Goal: Task Accomplishment & Management: Manage account settings

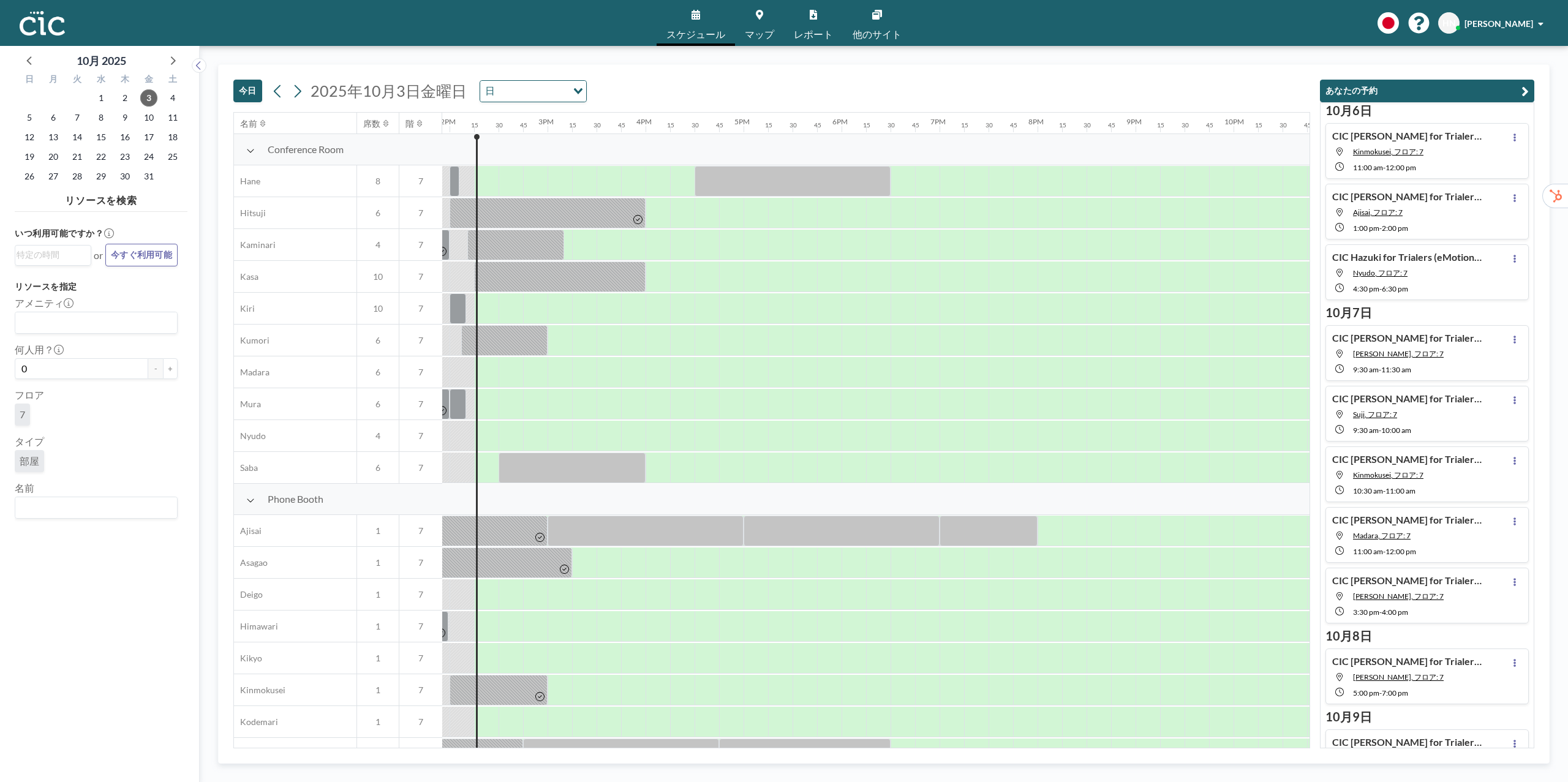
scroll to position [0, 1372]
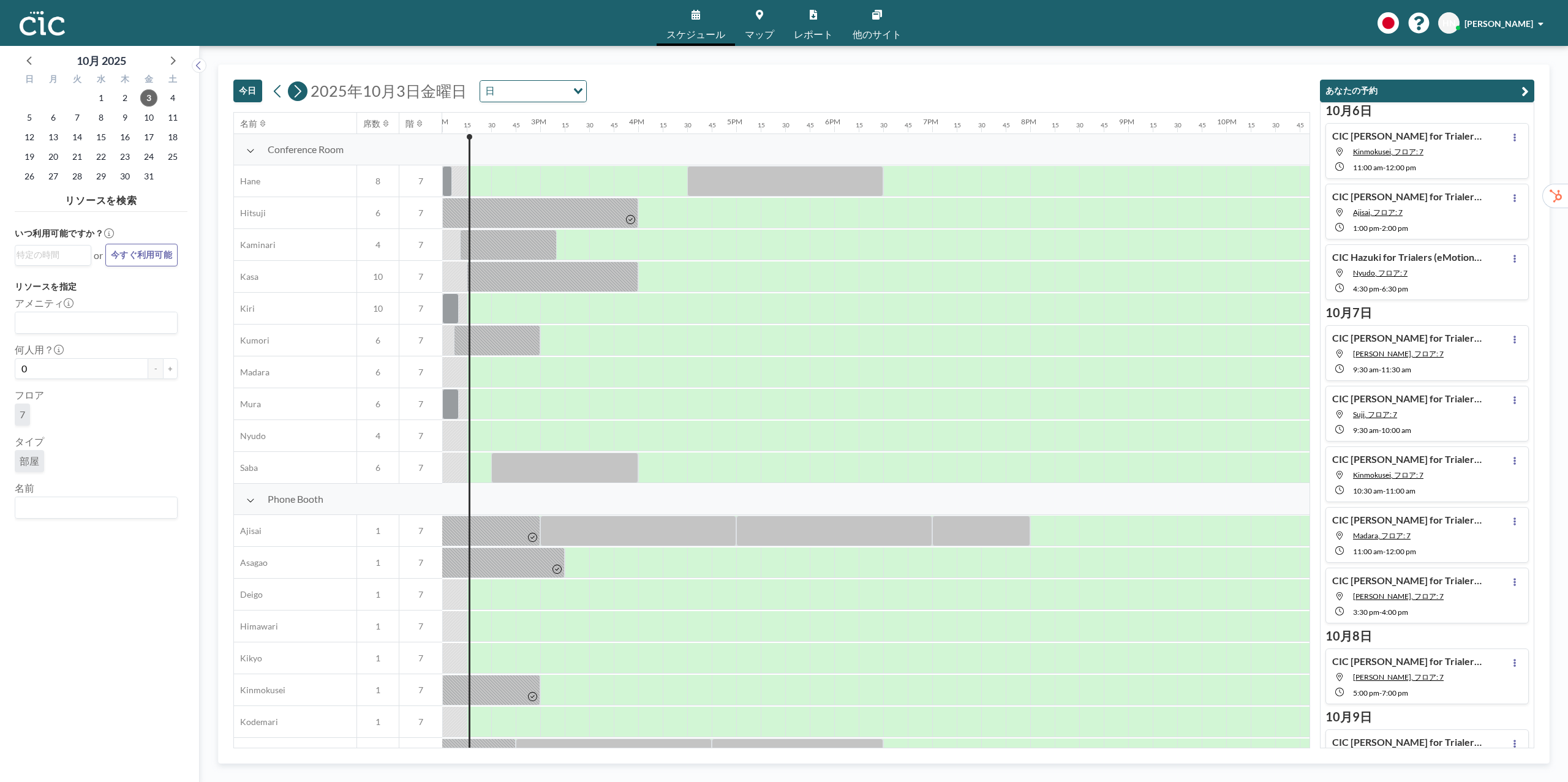
click at [301, 88] on icon at bounding box center [298, 91] width 12 height 18
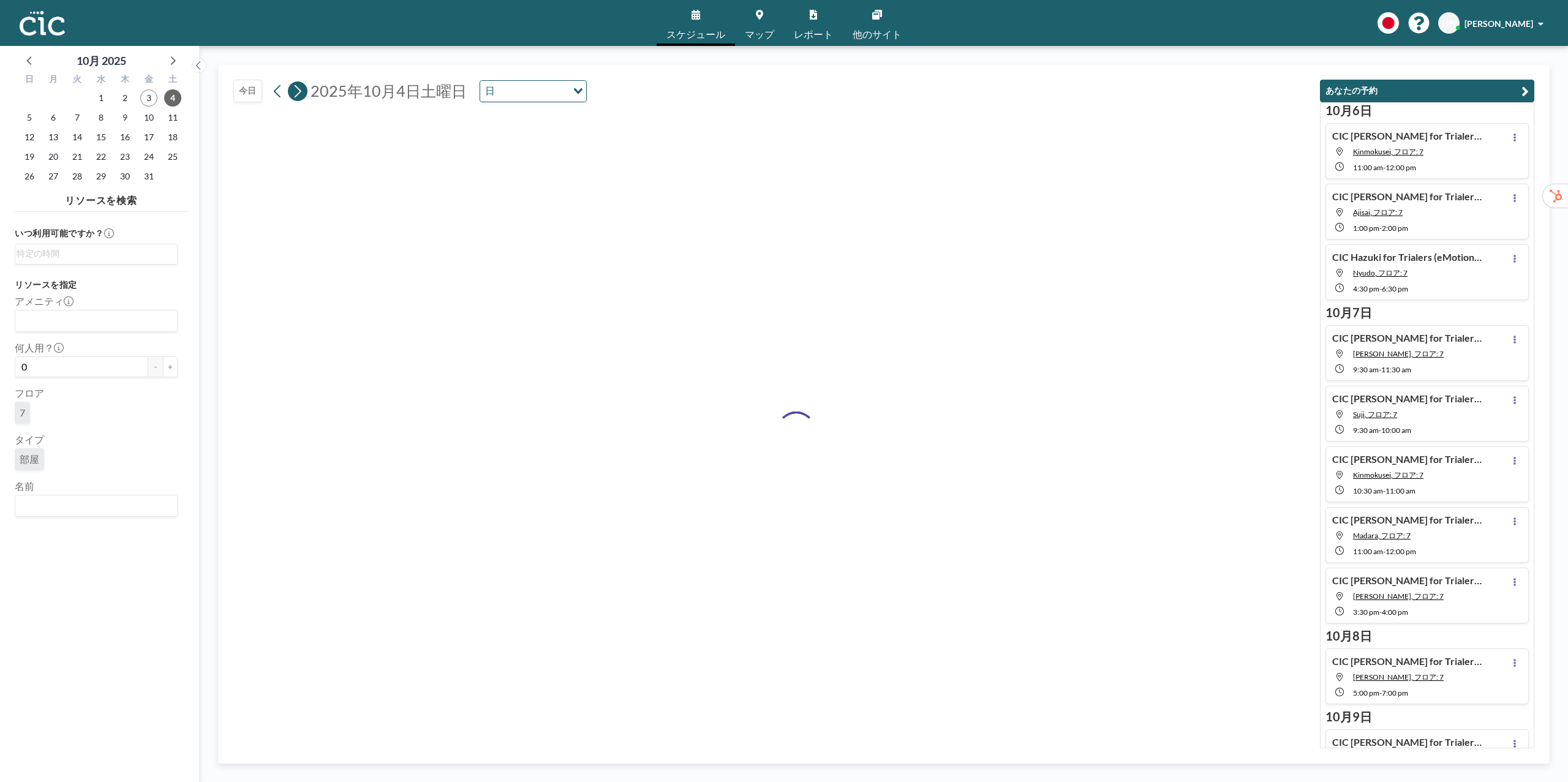
click at [301, 88] on icon at bounding box center [298, 91] width 12 height 18
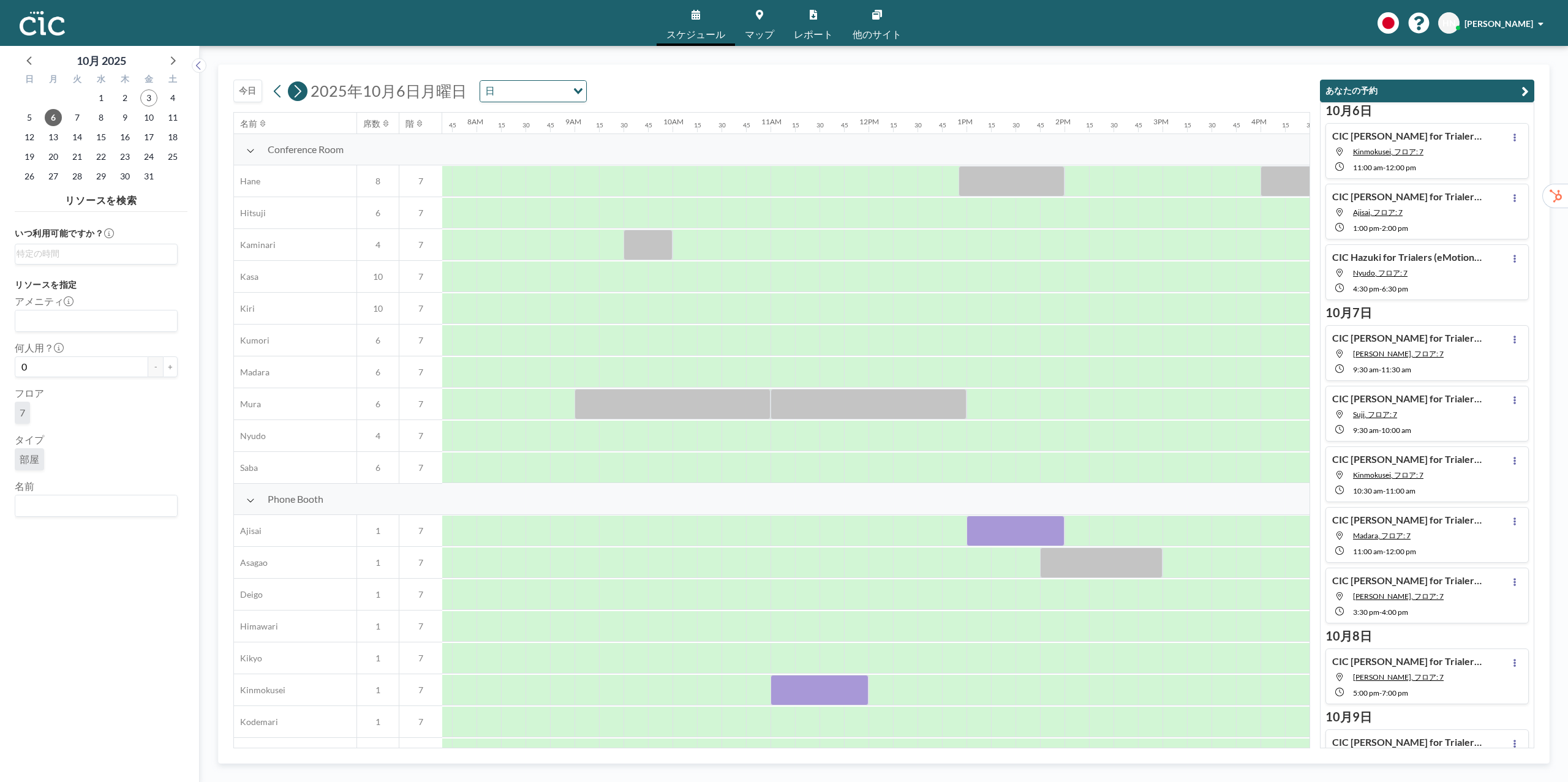
scroll to position [0, 759]
click at [1065, 95] on div "[DATE] [DATE] 日 Loading..." at bounding box center [772, 88] width 1077 height 47
click at [164, 509] on input "Search for option" at bounding box center [93, 505] width 153 height 16
type input "H"
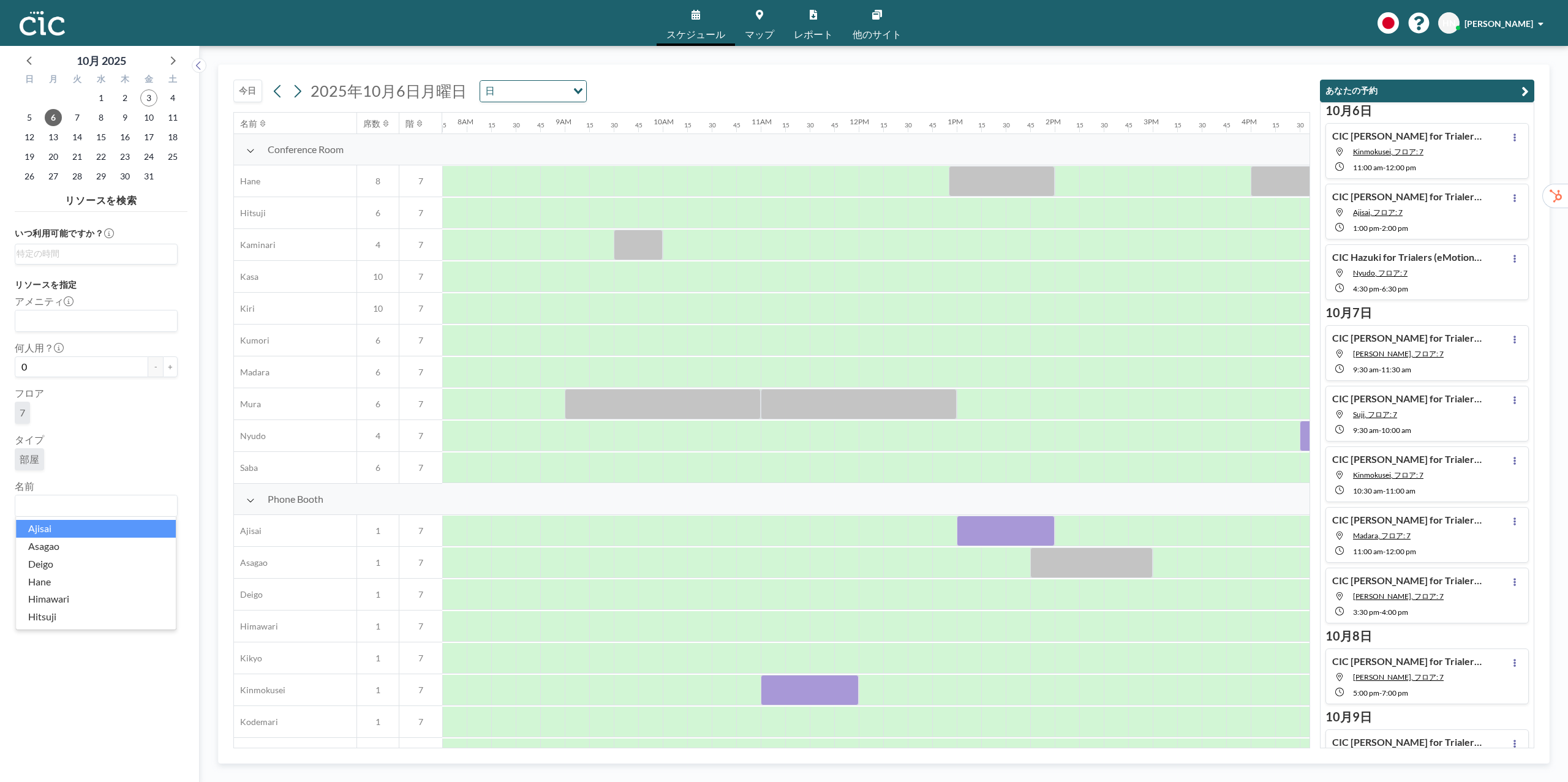
click at [1128, 73] on div "[DATE] [DATE] 日 Loading..." at bounding box center [772, 88] width 1077 height 47
click at [1527, 92] on icon "button" at bounding box center [1525, 91] width 7 height 14
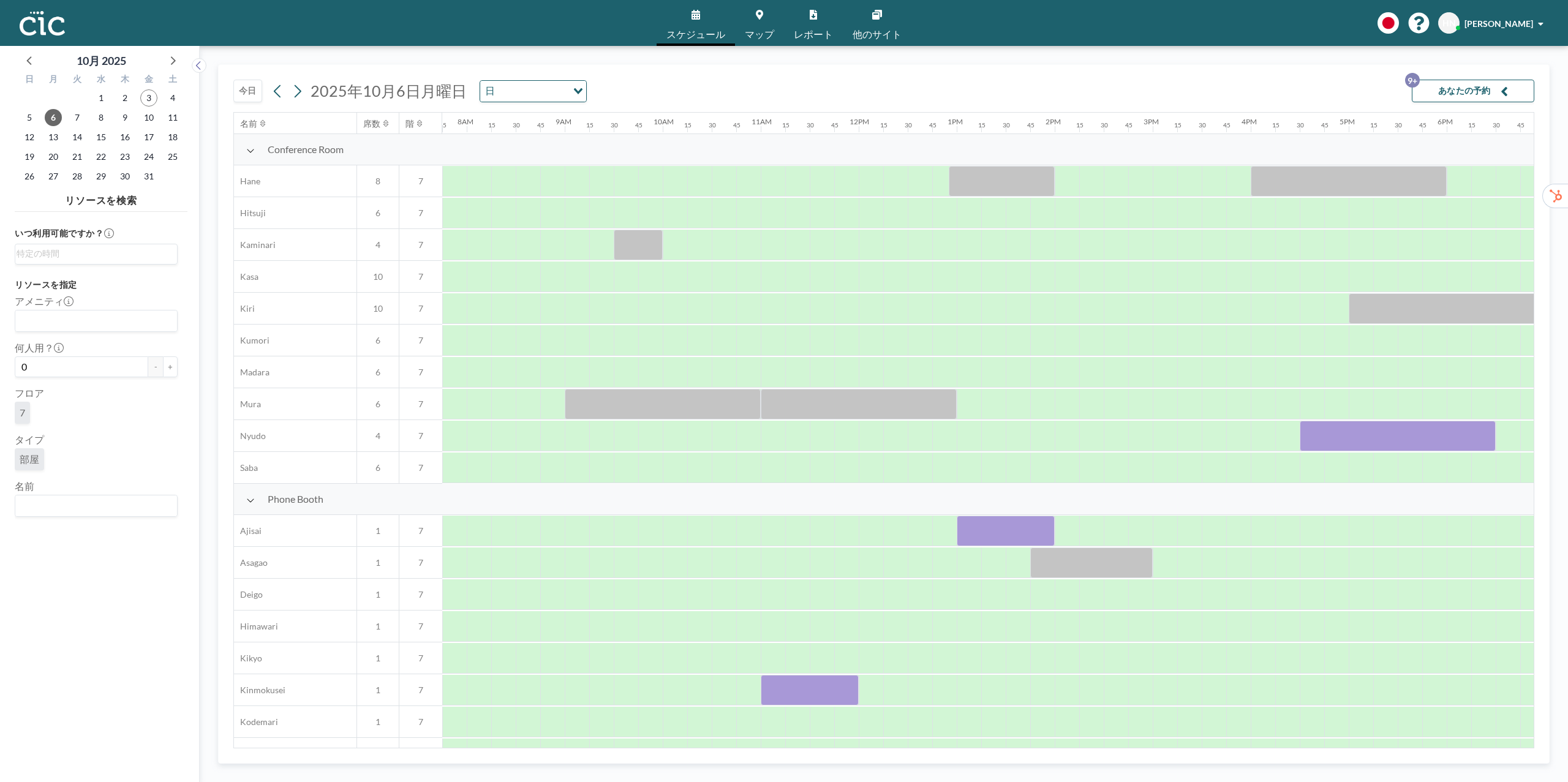
click at [1502, 86] on icon "button" at bounding box center [1504, 91] width 7 height 14
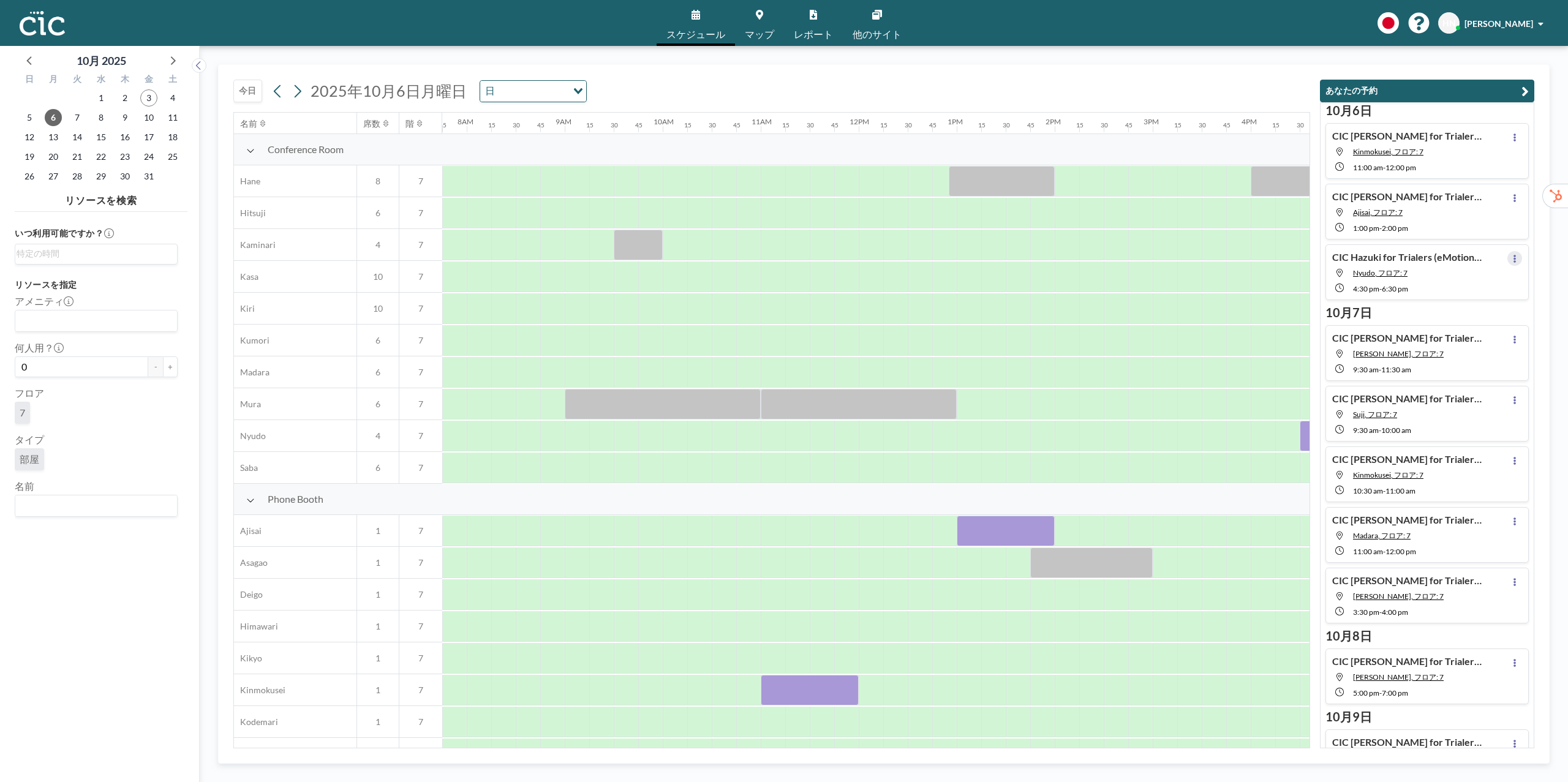
click at [1514, 258] on icon at bounding box center [1515, 259] width 3 height 8
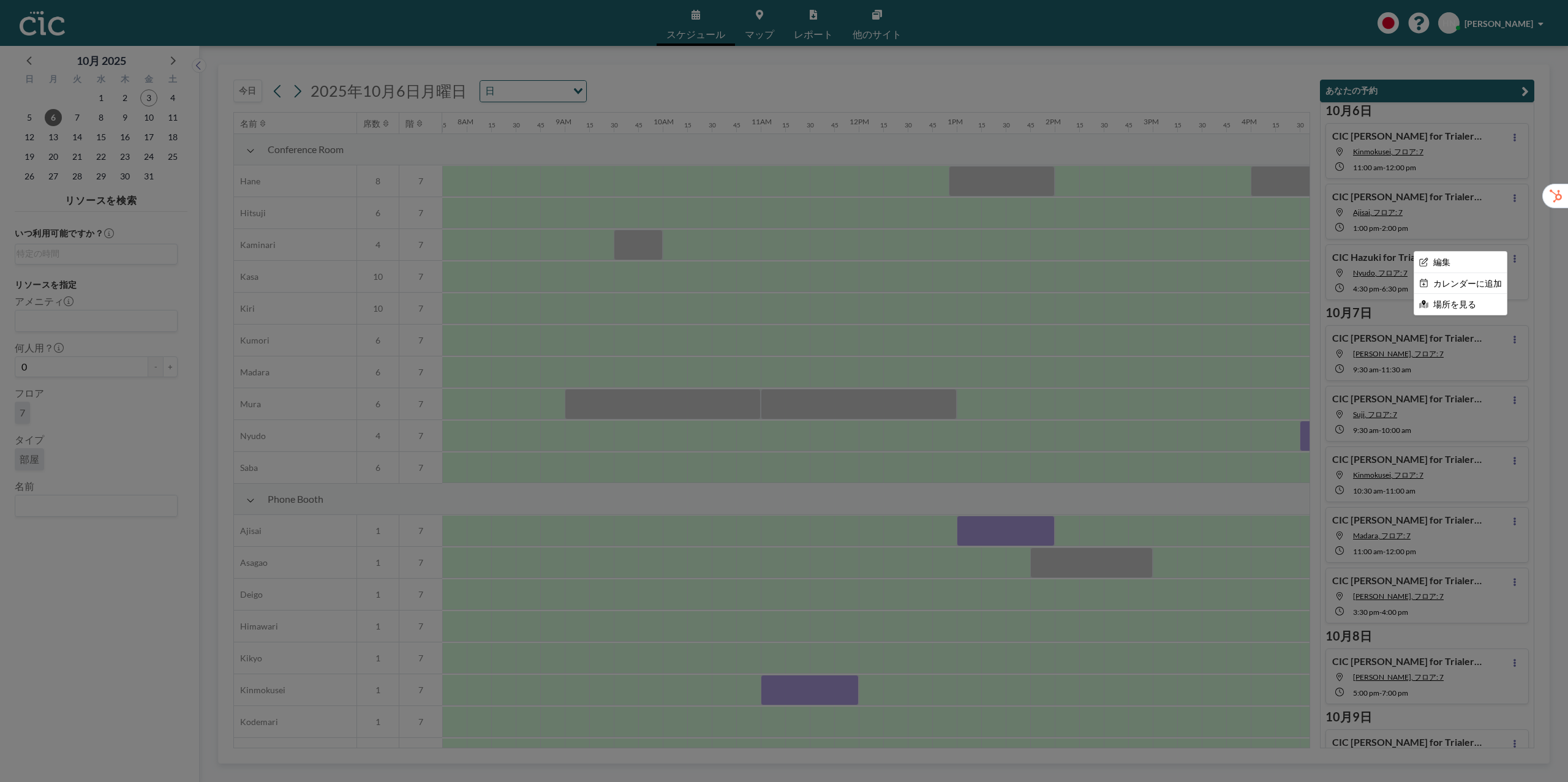
click at [1515, 139] on div at bounding box center [784, 391] width 1568 height 782
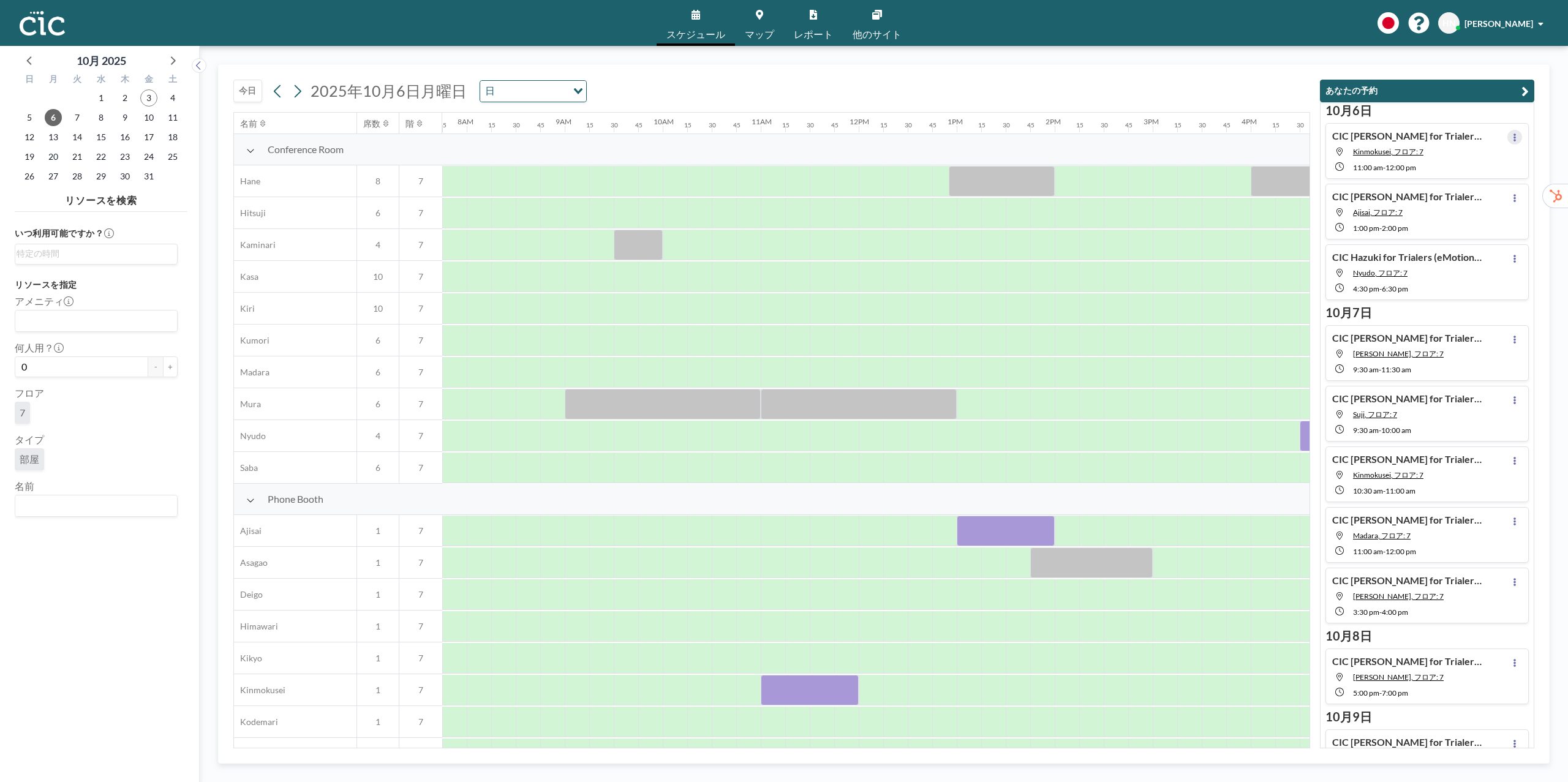
click at [1515, 139] on icon at bounding box center [1514, 138] width 5 height 8
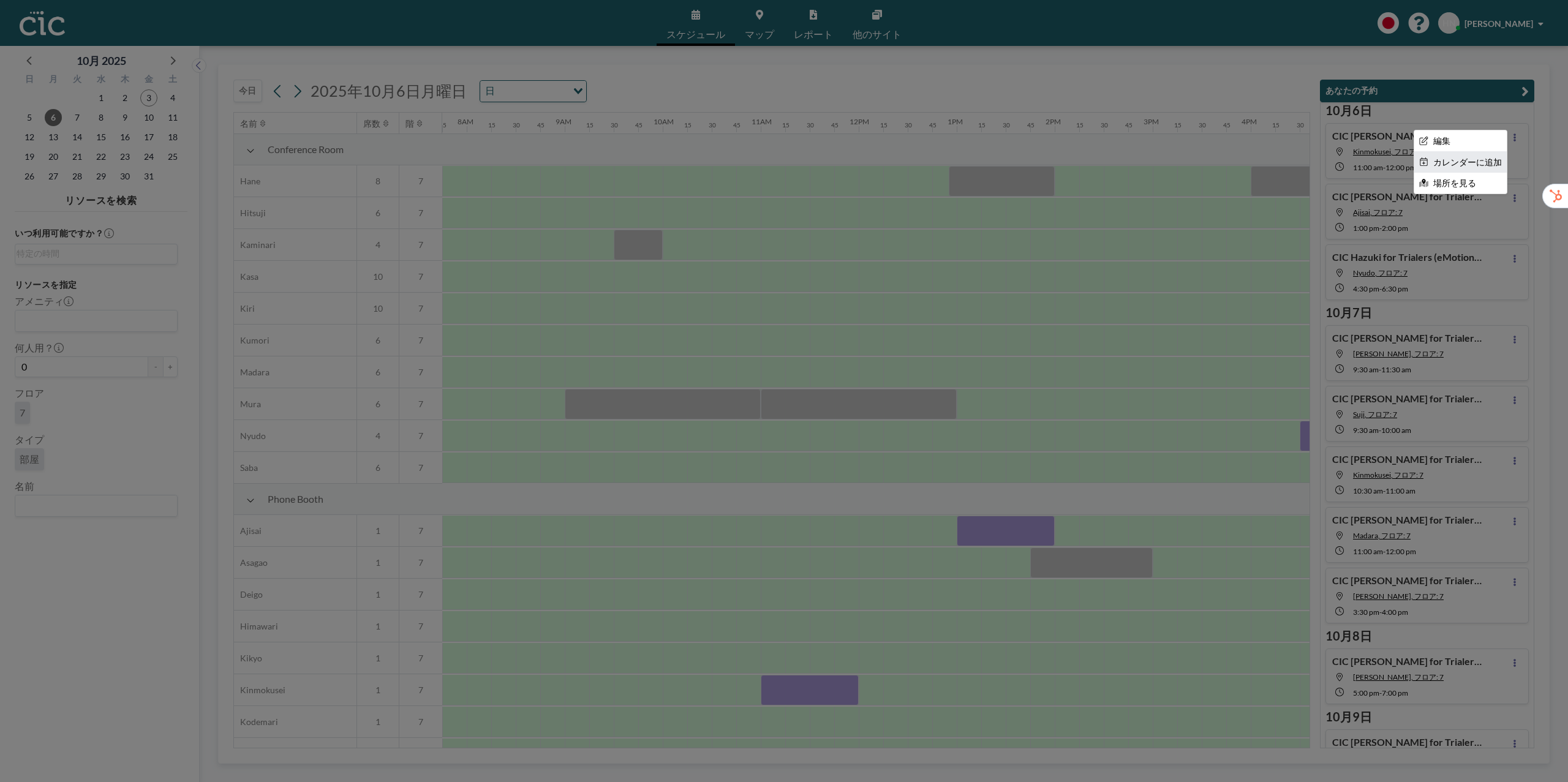
click at [1491, 165] on li "カレンダーに追加" at bounding box center [1460, 163] width 92 height 21
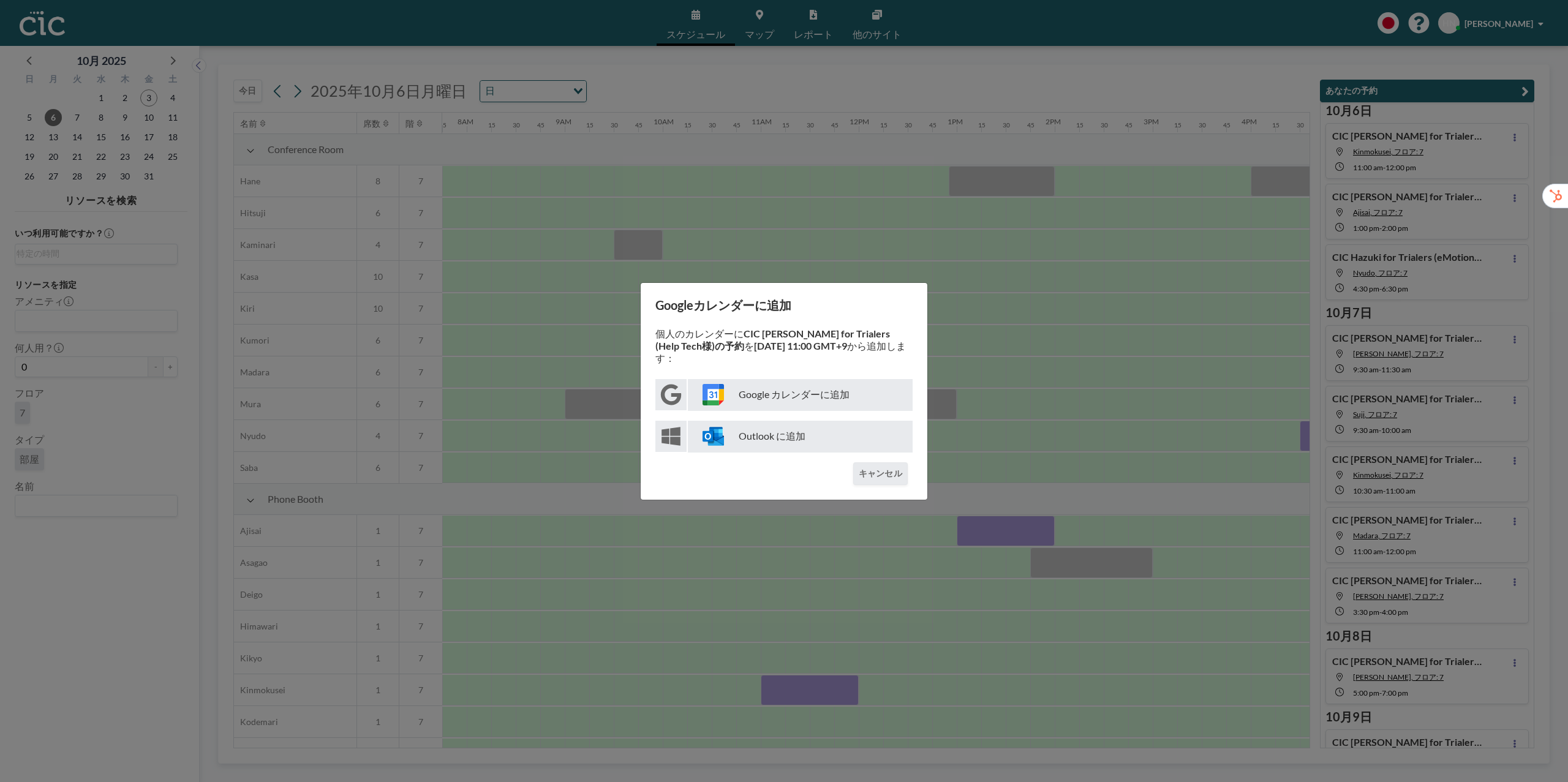
click at [877, 397] on p "Google カレンダーに追加" at bounding box center [800, 395] width 225 height 32
click at [896, 467] on button "キャンセル" at bounding box center [880, 473] width 54 height 23
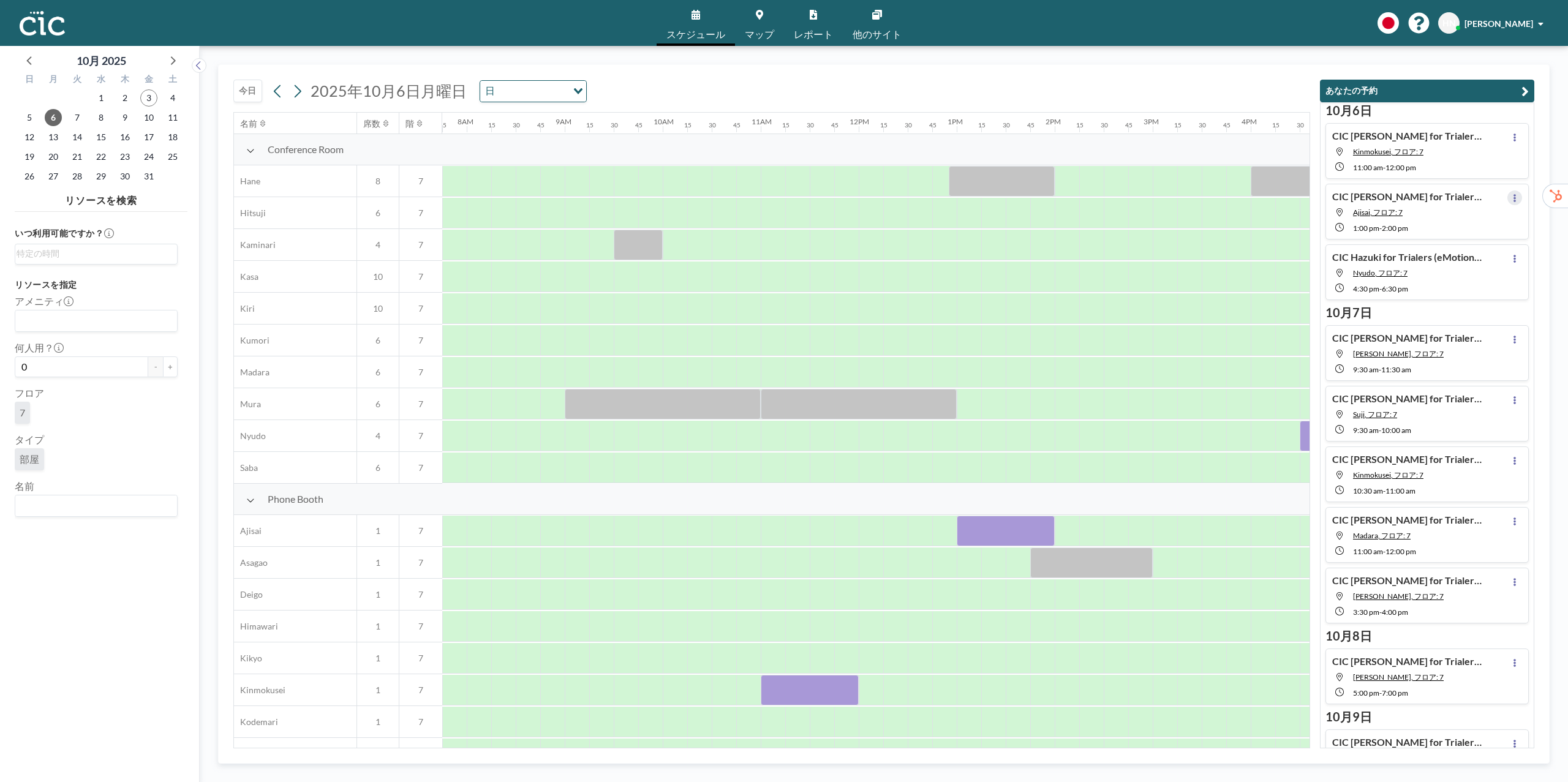
click at [1508, 197] on button at bounding box center [1515, 197] width 14 height 14
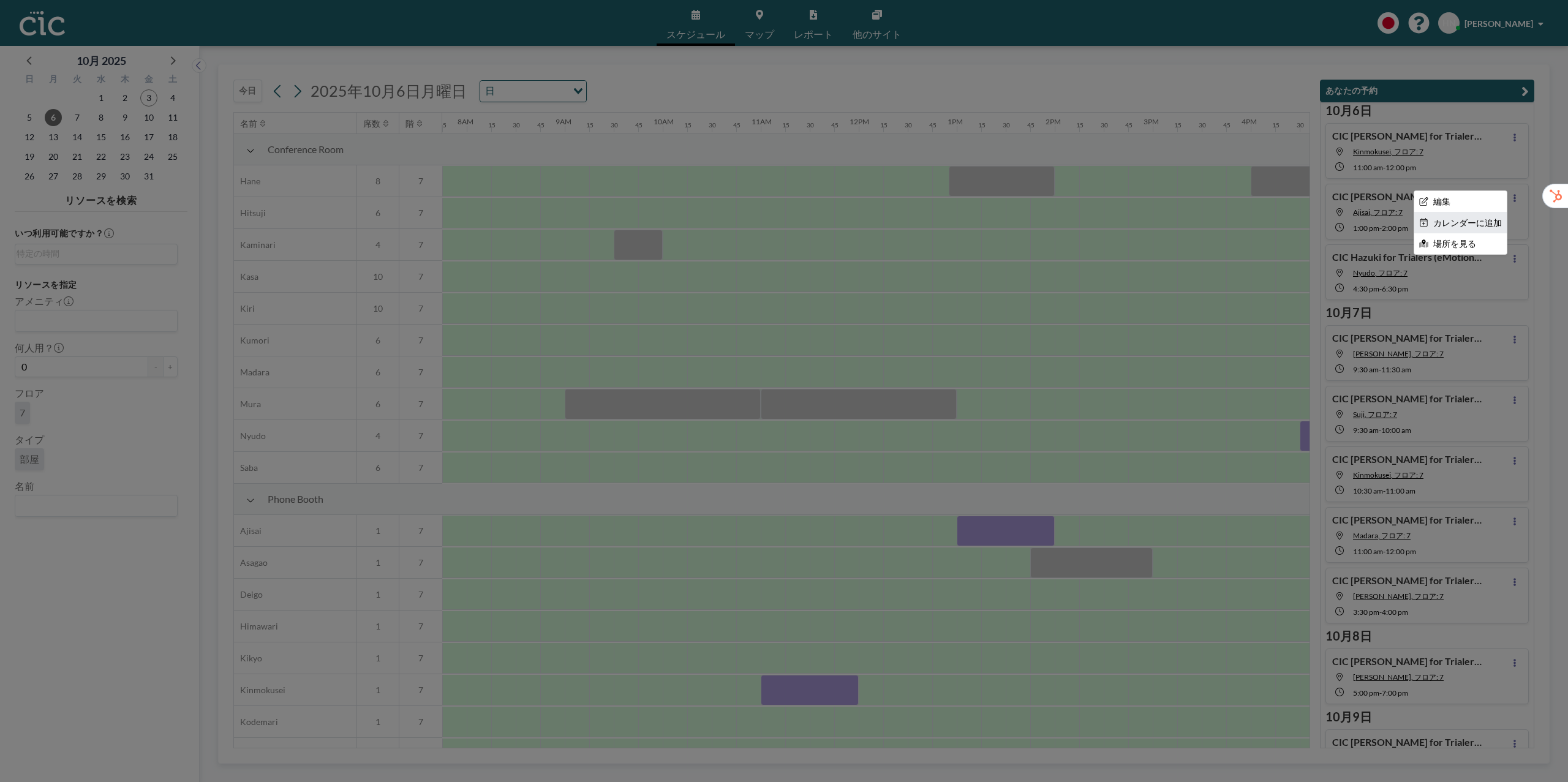
click at [1493, 216] on li "カレンダーに追加" at bounding box center [1460, 223] width 92 height 21
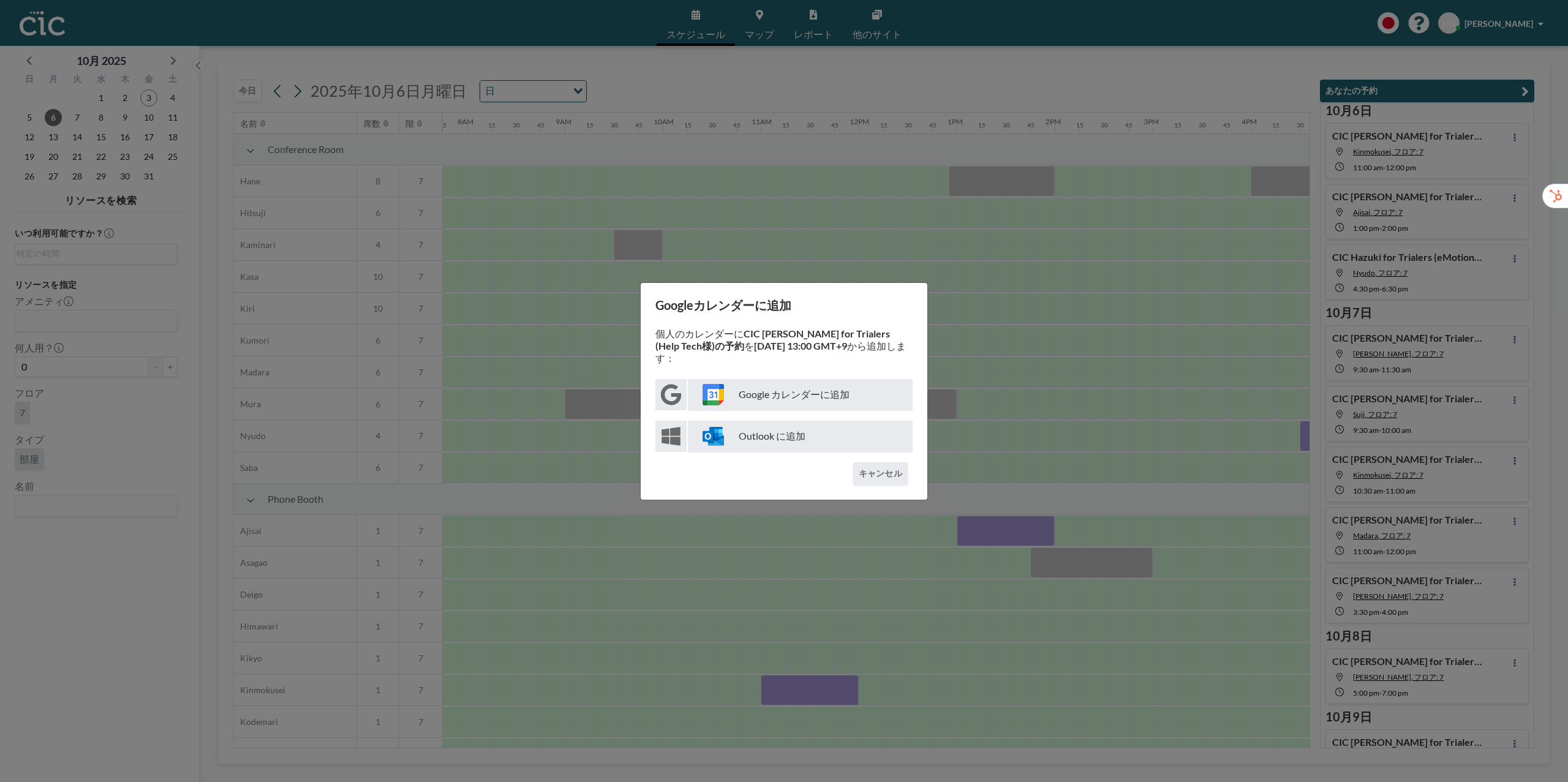
click at [786, 382] on p "Google カレンダーに追加" at bounding box center [800, 395] width 225 height 32
click at [896, 471] on button "キャンセル" at bounding box center [880, 473] width 54 height 23
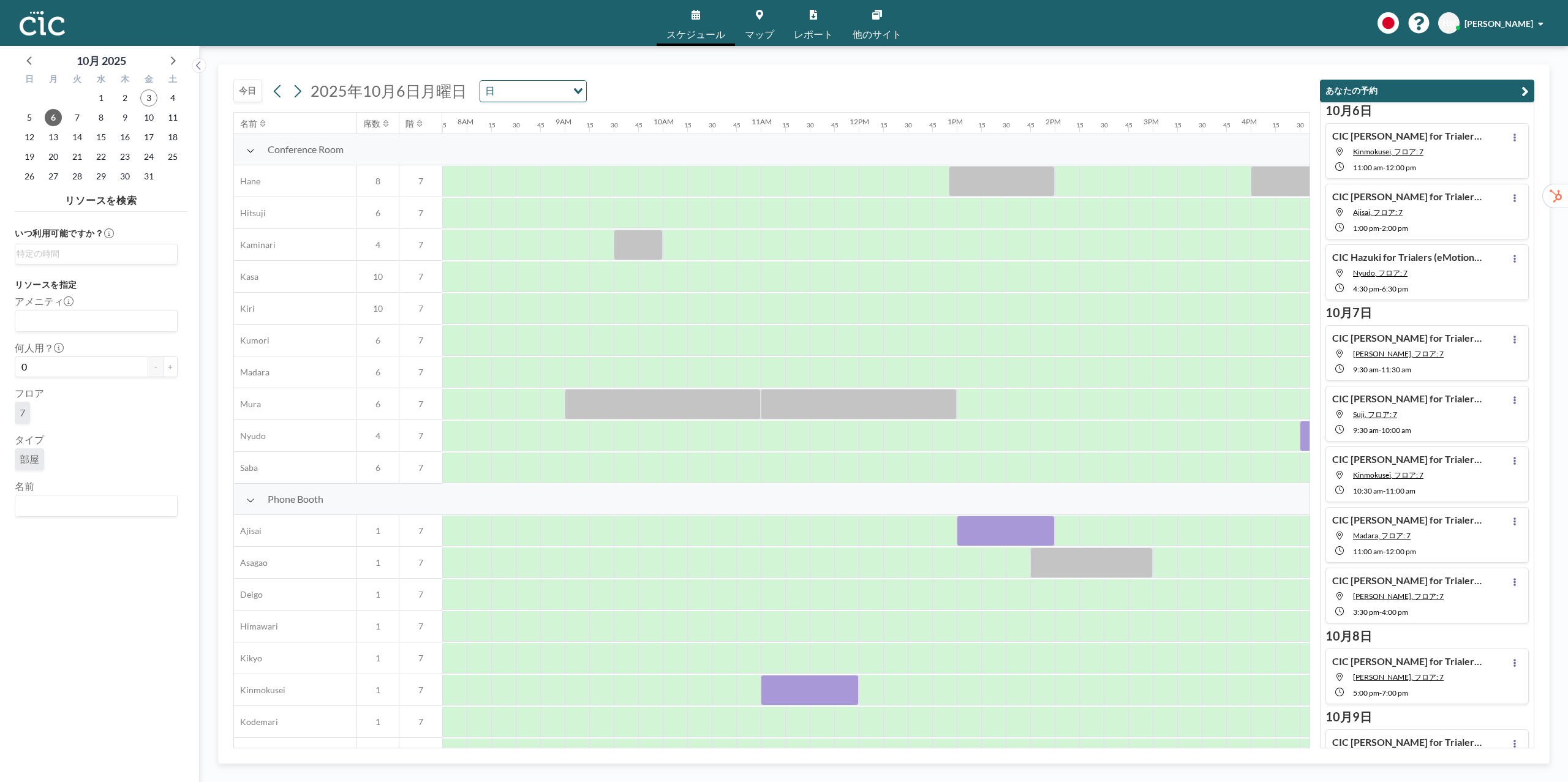
click at [1521, 259] on div "CIC [PERSON_NAME] for Trialers (eMotionFleet様)の予約 Nyudo, フロア: 7 4:30 PM - 6:30 …" at bounding box center [1427, 272] width 203 height 56
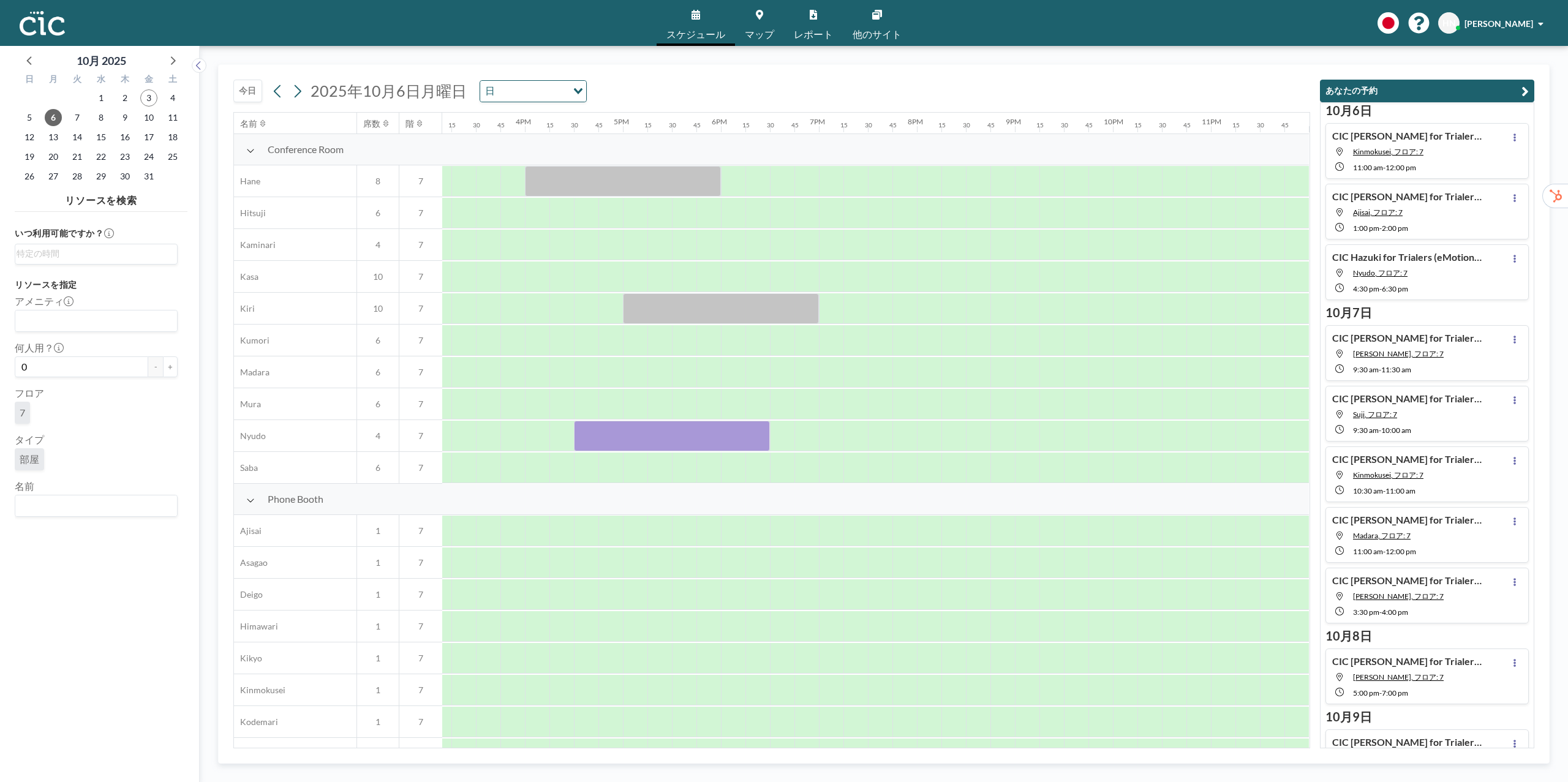
scroll to position [0, 1487]
click at [1519, 259] on button at bounding box center [1515, 258] width 14 height 14
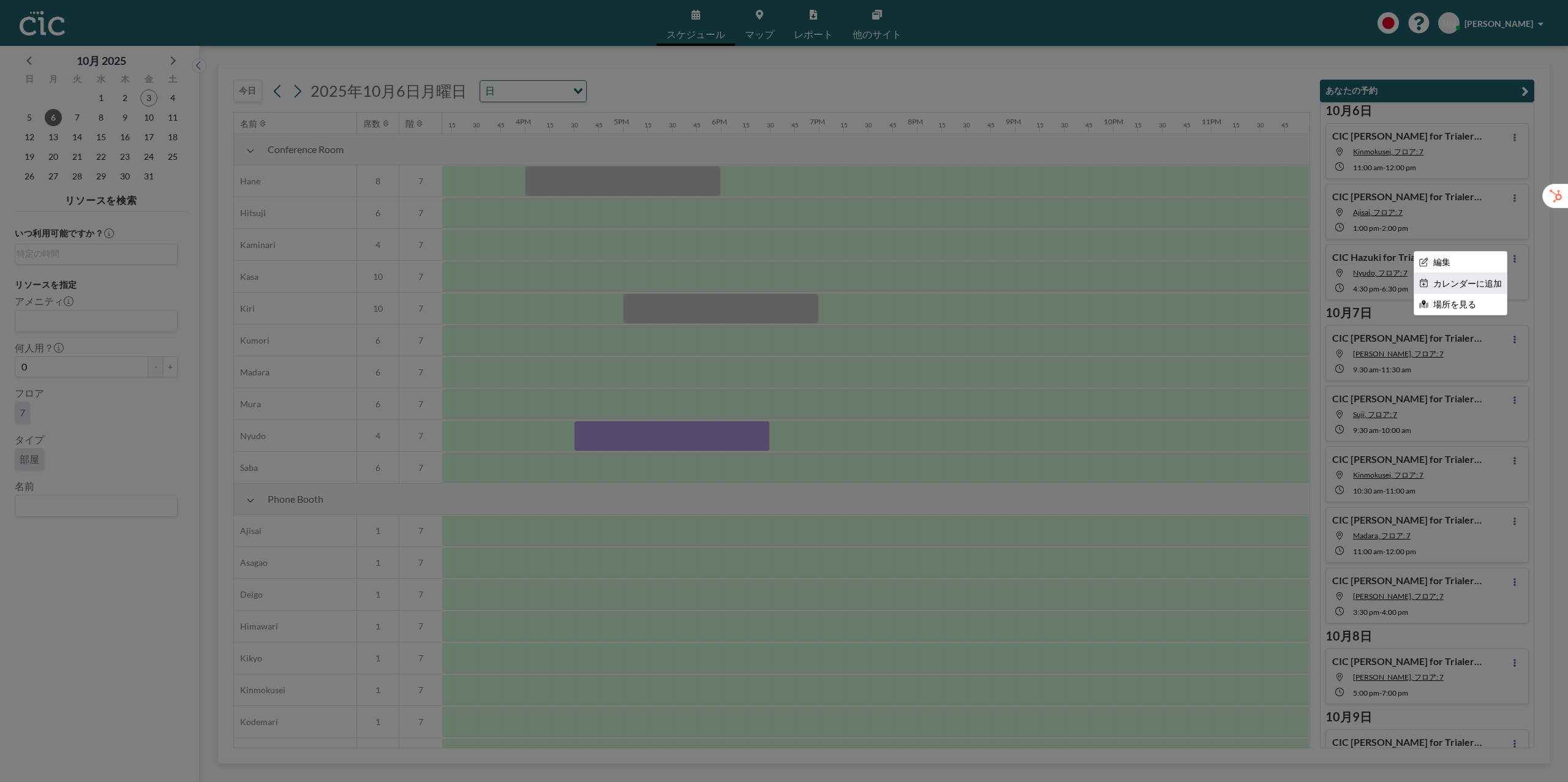
click at [1483, 284] on li "カレンダーに追加" at bounding box center [1460, 284] width 92 height 21
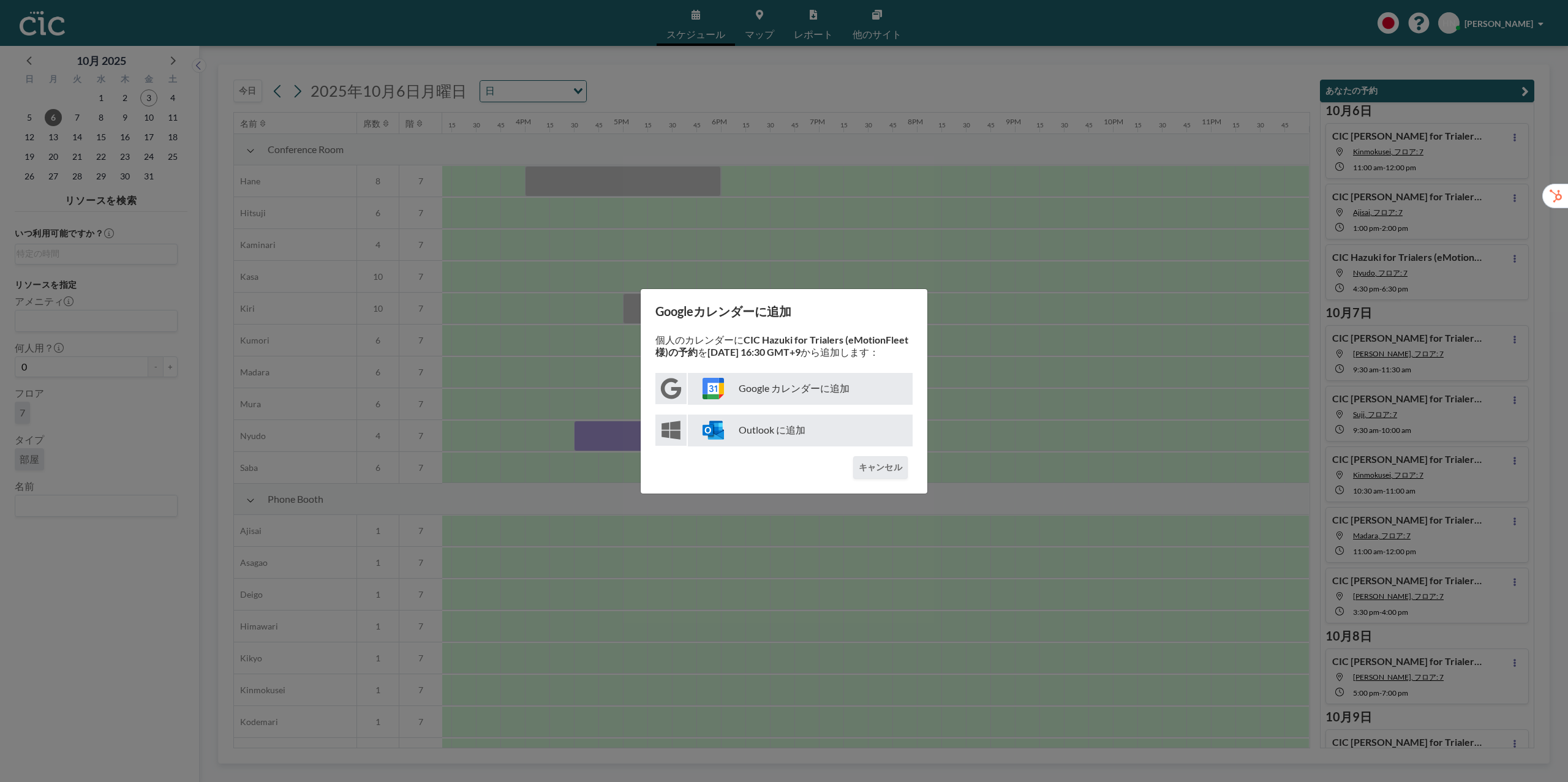
click at [808, 376] on p "Google カレンダーに追加" at bounding box center [800, 389] width 225 height 32
click at [889, 471] on button "キャンセル" at bounding box center [880, 467] width 54 height 23
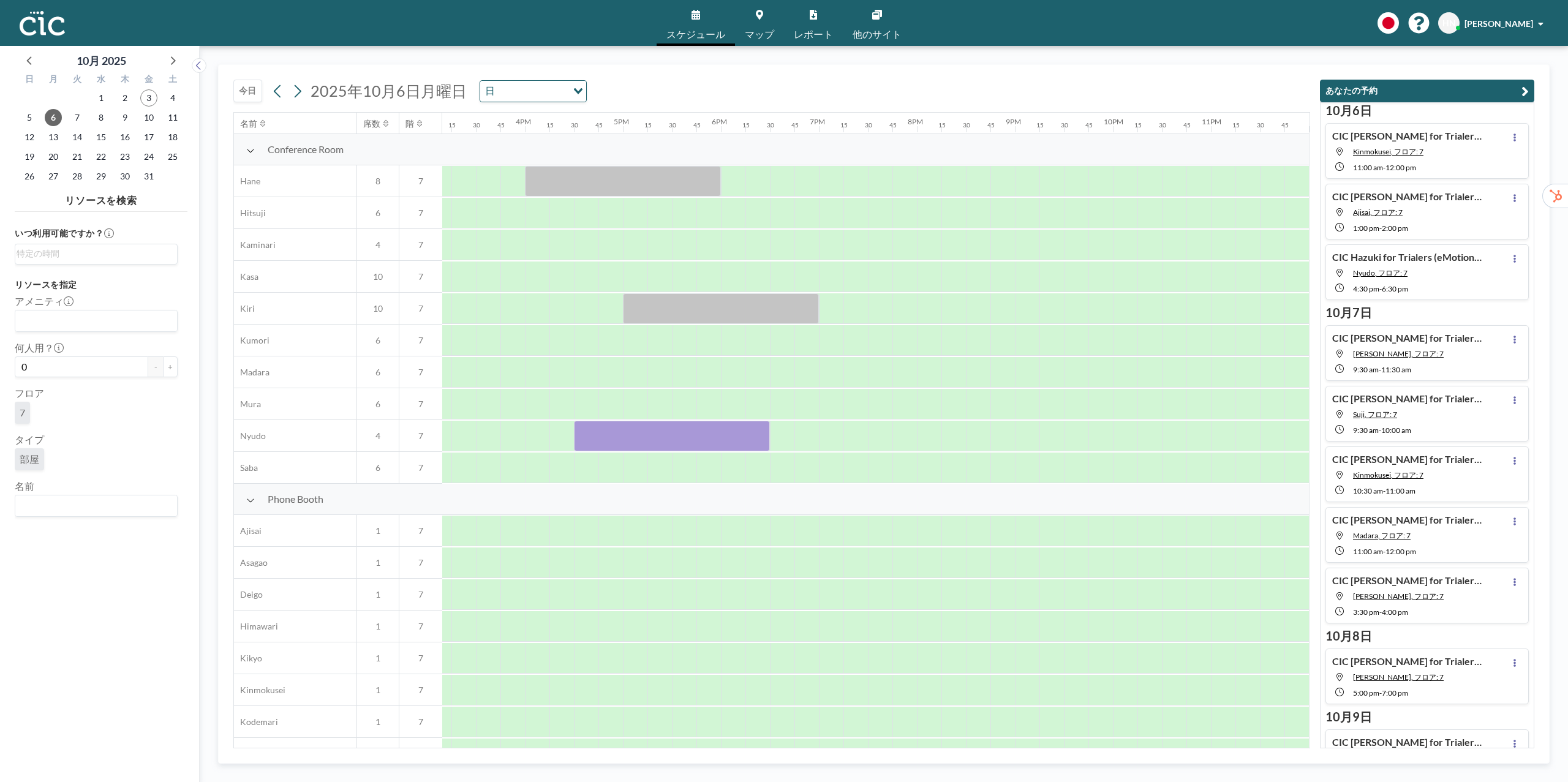
click at [1503, 339] on div "CIC [PERSON_NAME] for Trialers (eMotion Fleet様)の予約 [PERSON_NAME], フロア: 7 9:30 A…" at bounding box center [1427, 353] width 203 height 56
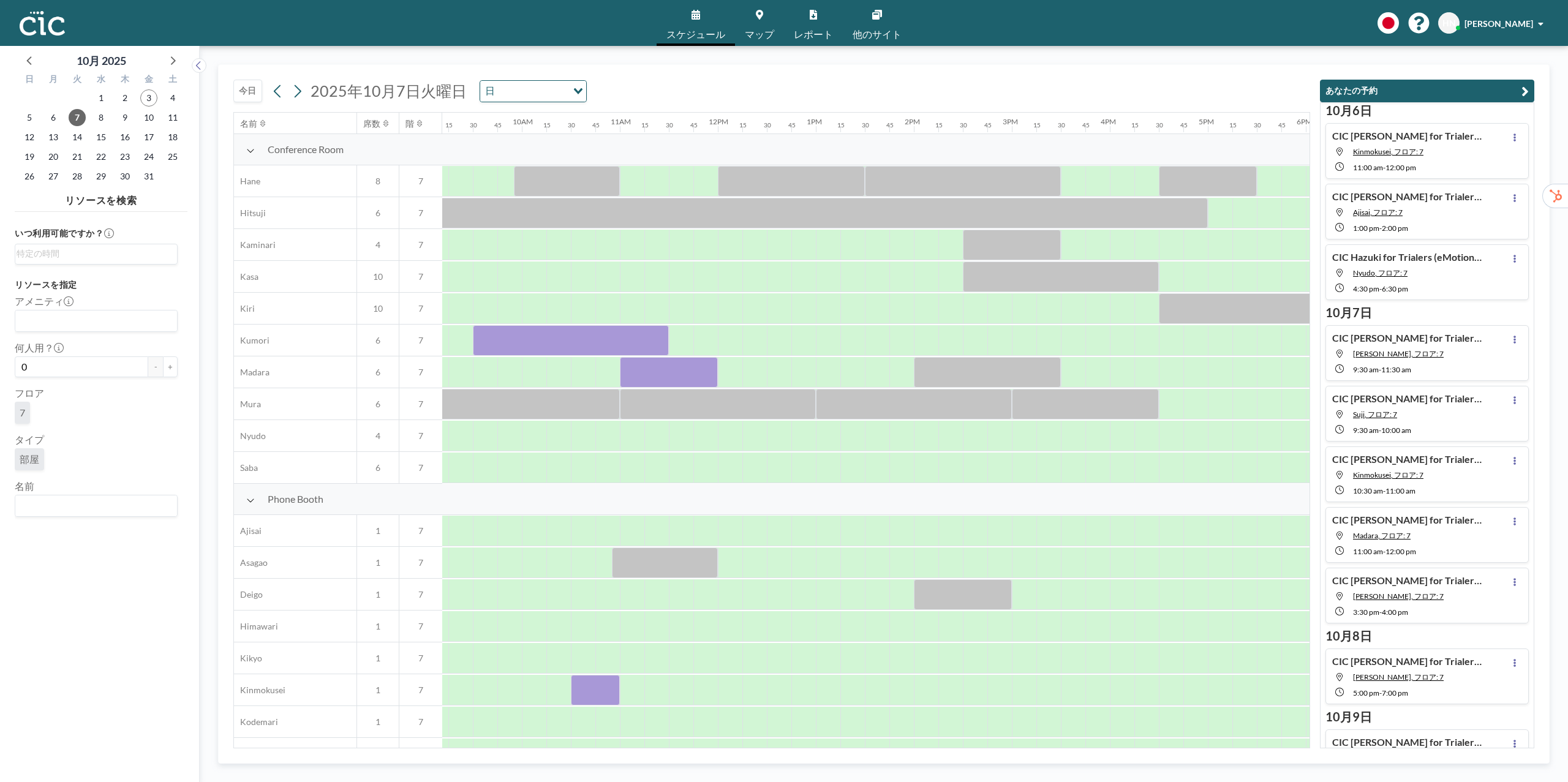
scroll to position [0, 906]
click at [1508, 339] on button at bounding box center [1515, 339] width 14 height 14
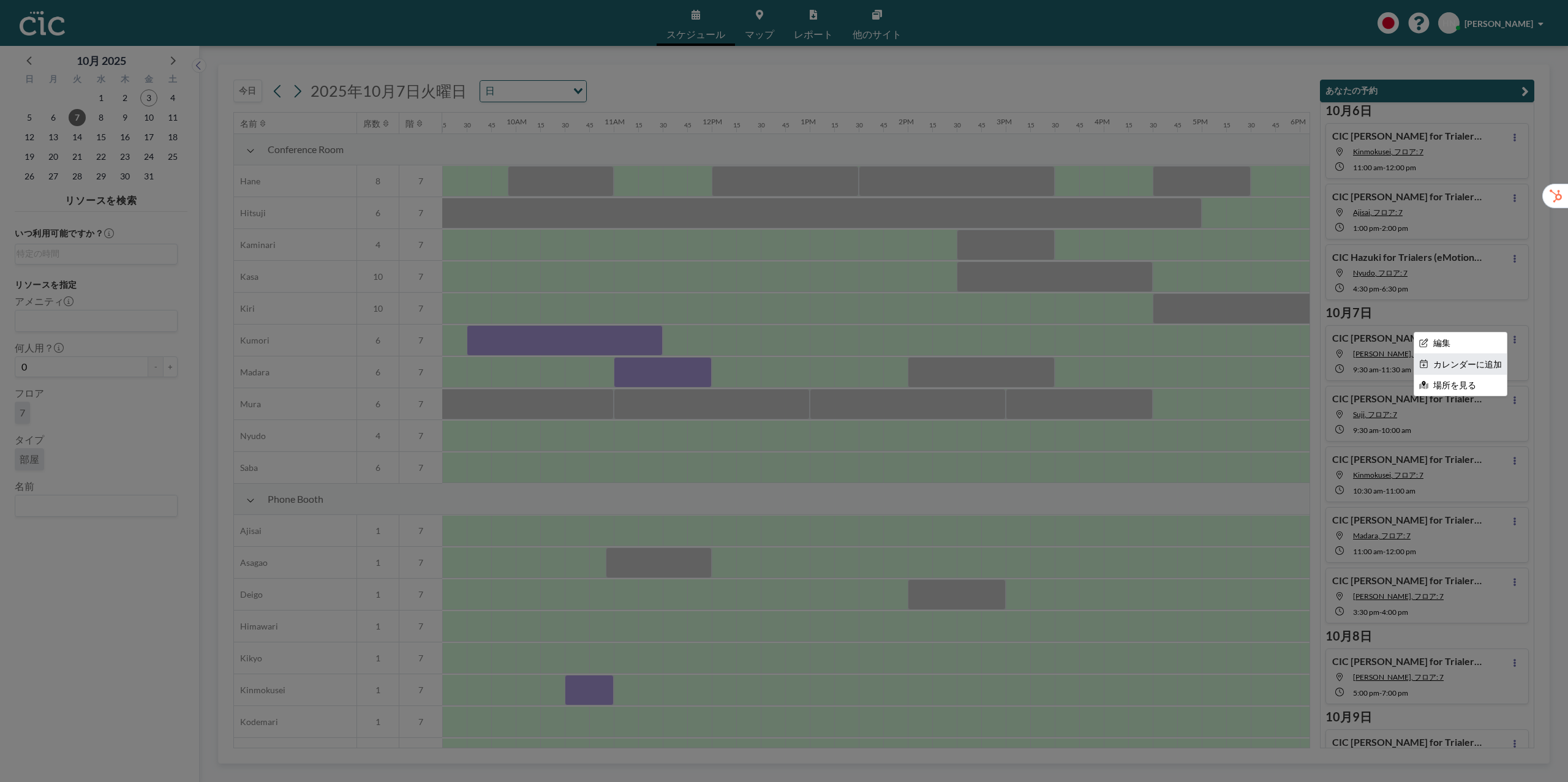
click at [1489, 362] on li "カレンダーに追加" at bounding box center [1460, 364] width 92 height 21
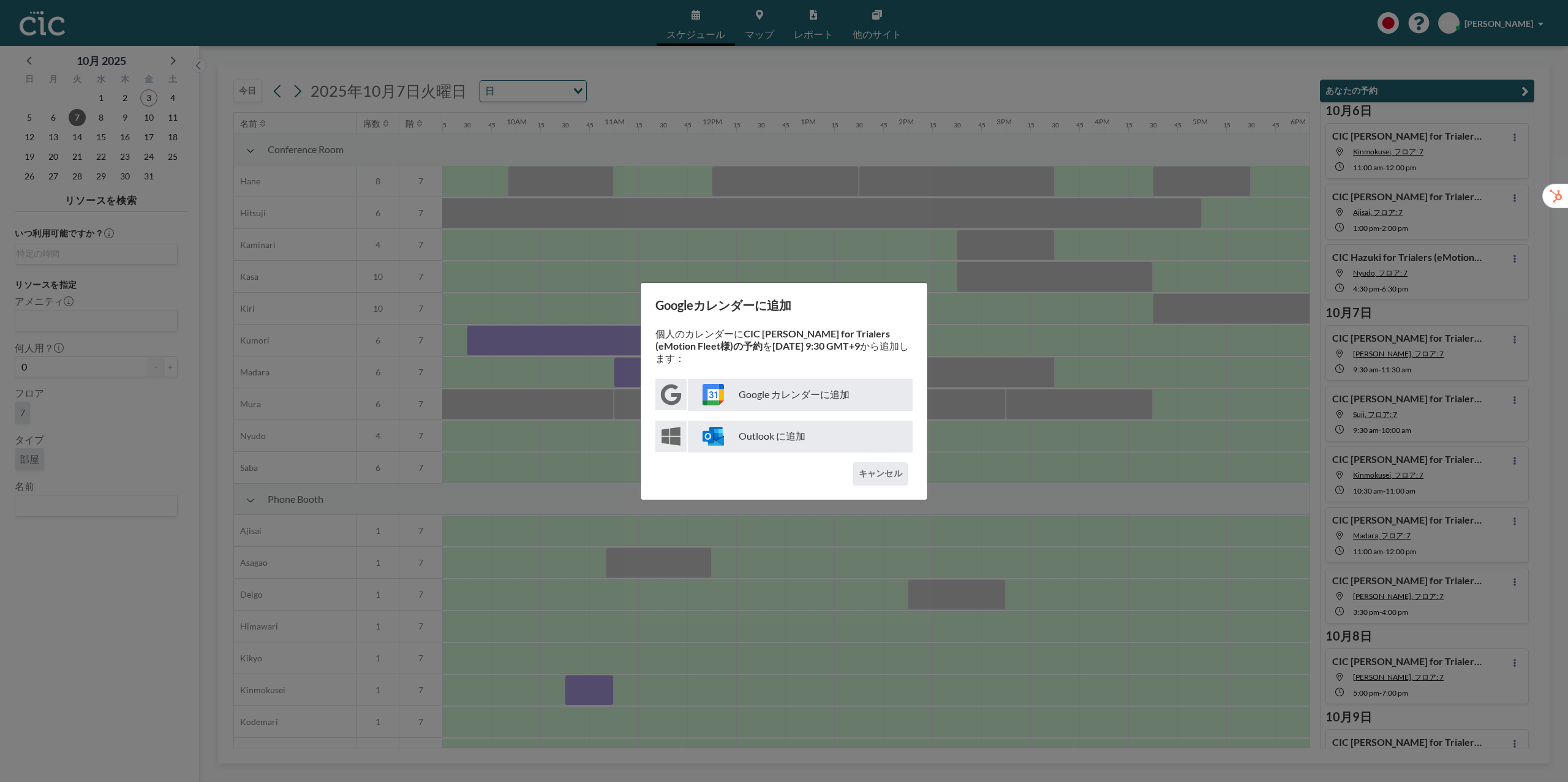
click at [841, 401] on p "Google カレンダーに追加" at bounding box center [800, 395] width 225 height 32
click at [893, 469] on button "キャンセル" at bounding box center [880, 473] width 54 height 23
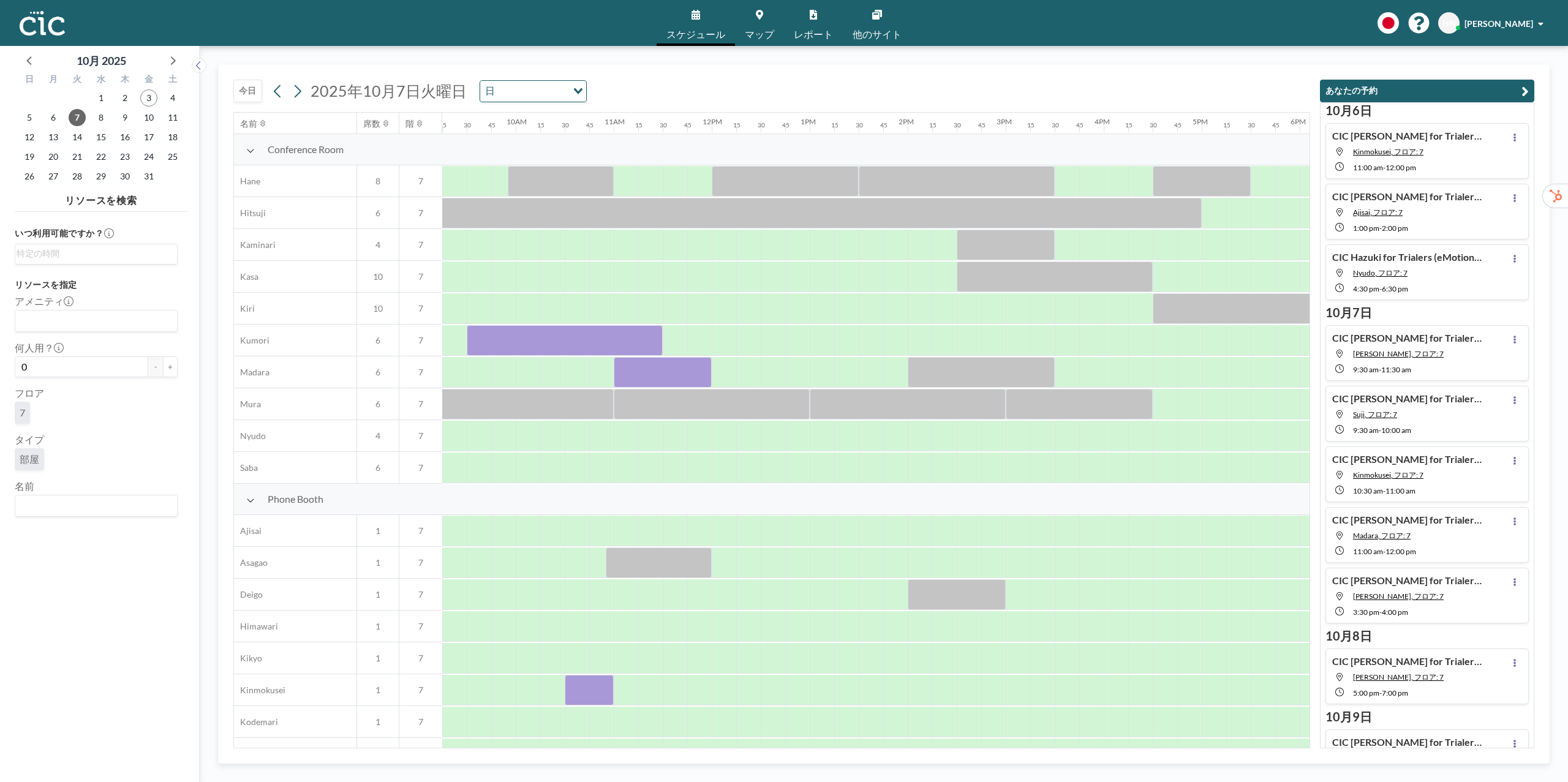
click at [1461, 431] on div "9:30 AM - 10:00 AM" at bounding box center [1419, 429] width 132 height 11
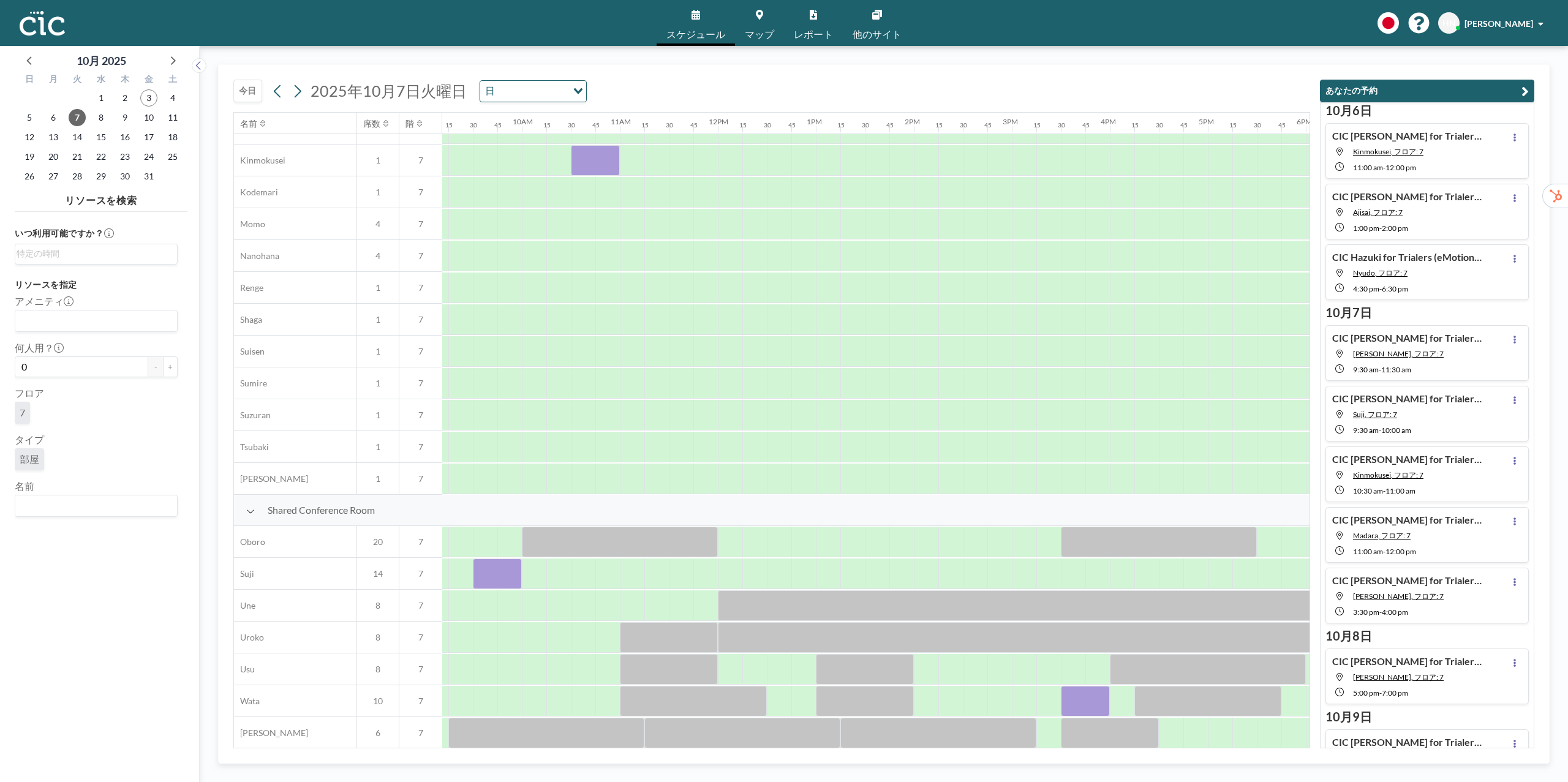
scroll to position [533, 906]
click at [1512, 402] on icon at bounding box center [1514, 400] width 5 height 8
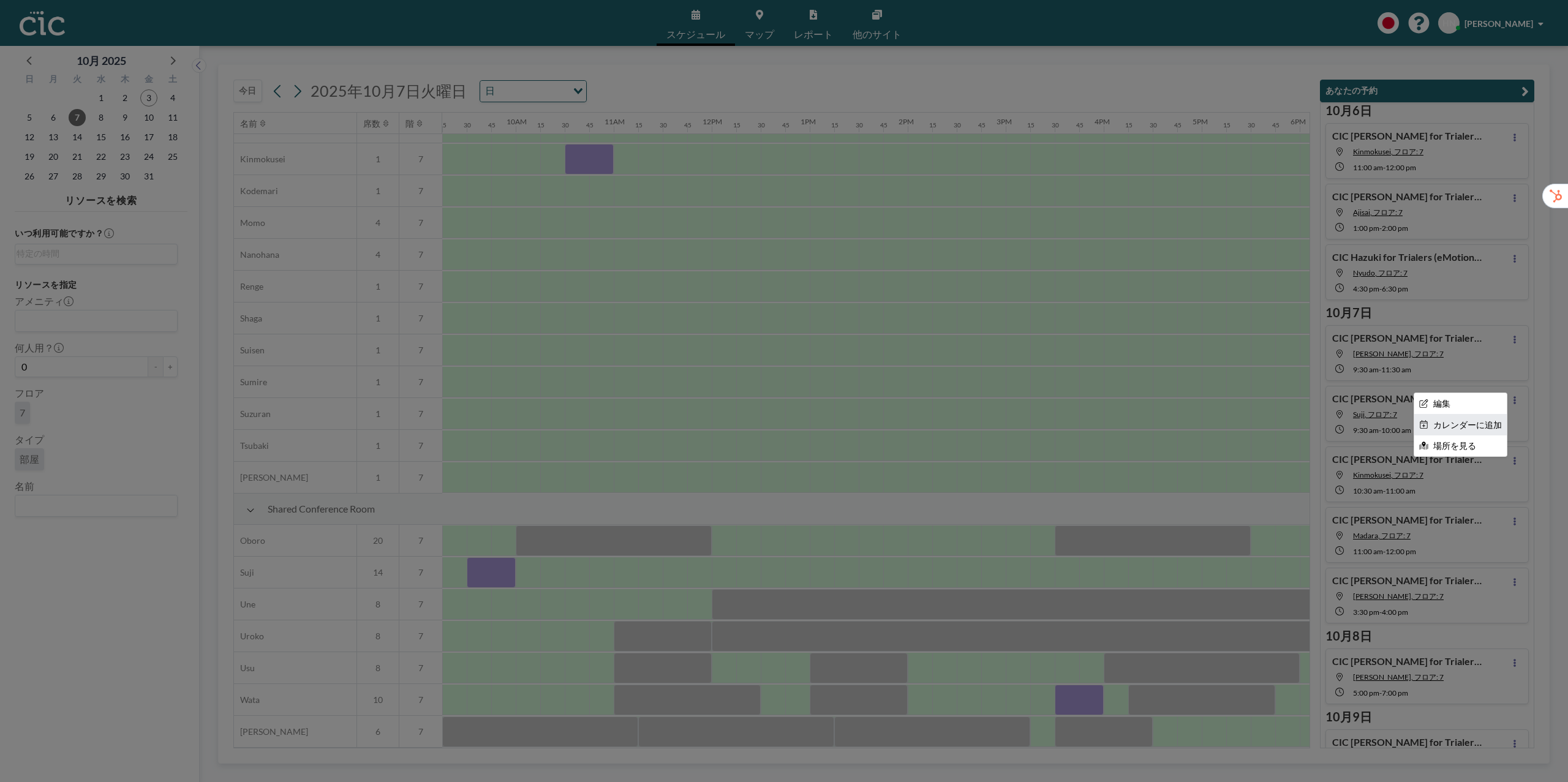
click at [1499, 425] on li "カレンダーに追加" at bounding box center [1460, 425] width 92 height 21
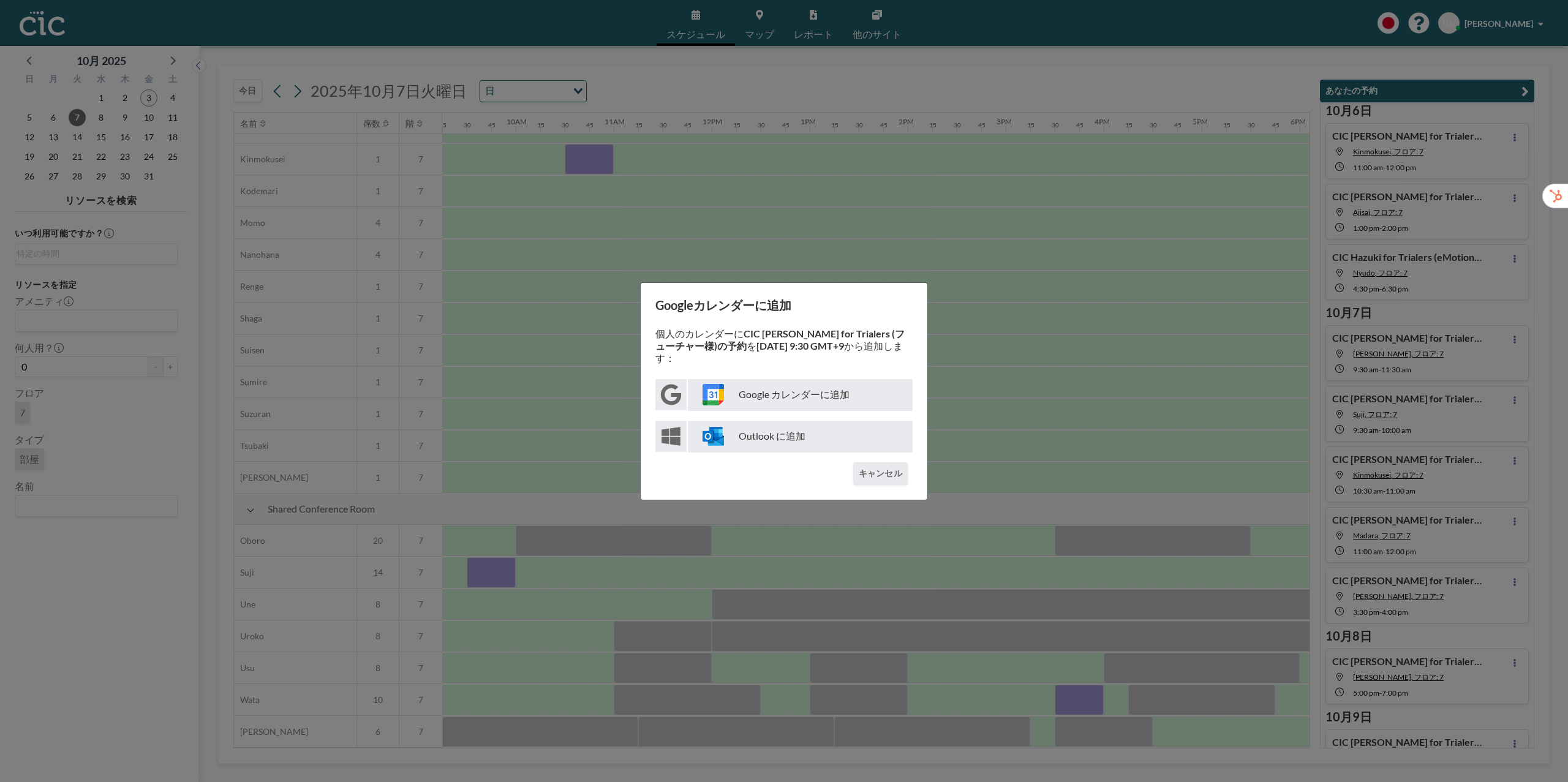
click at [859, 395] on p "Google カレンダーに追加" at bounding box center [800, 395] width 225 height 32
click at [872, 475] on button "キャンセル" at bounding box center [880, 473] width 54 height 23
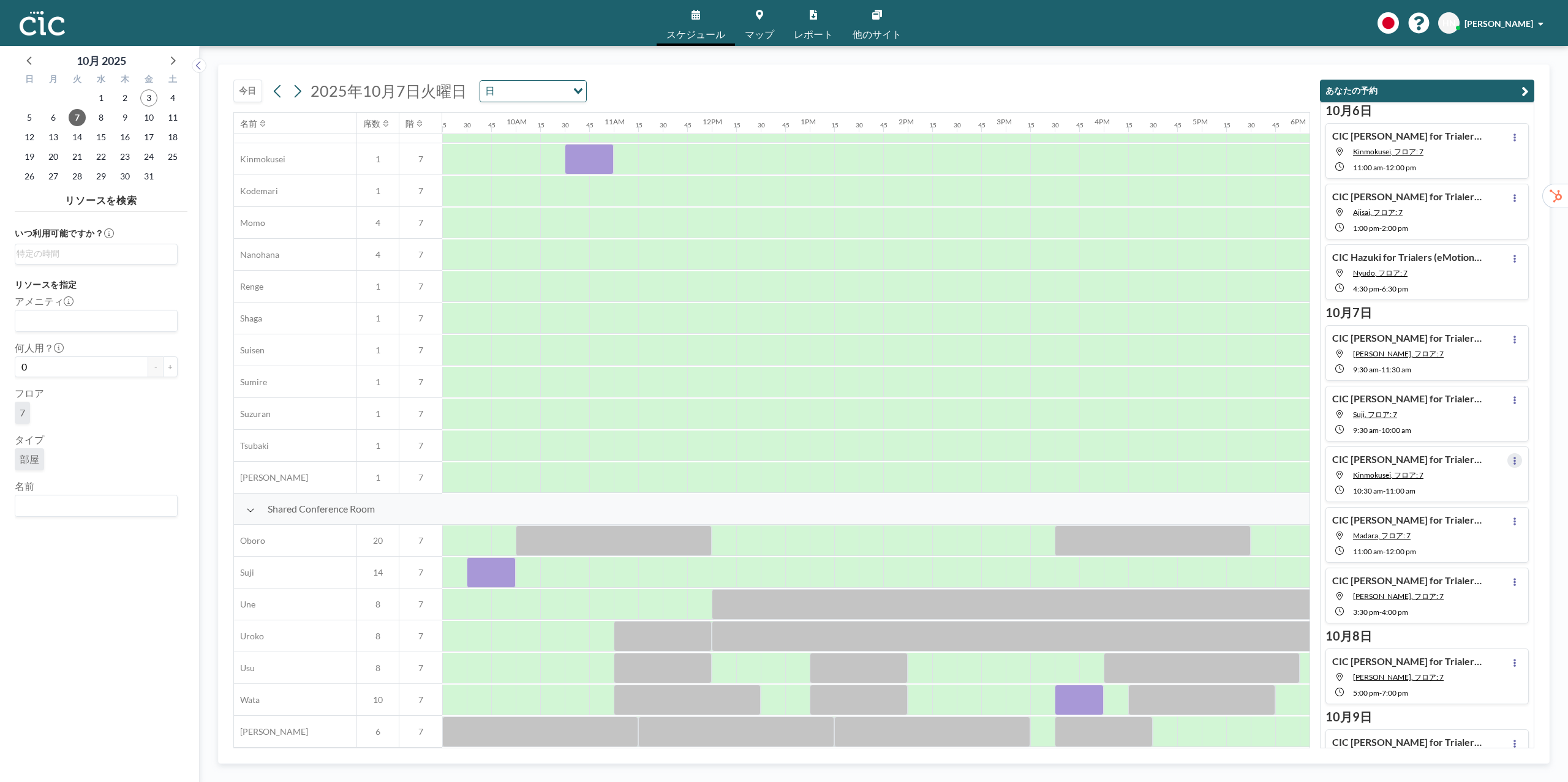
click at [1518, 464] on button at bounding box center [1515, 460] width 14 height 14
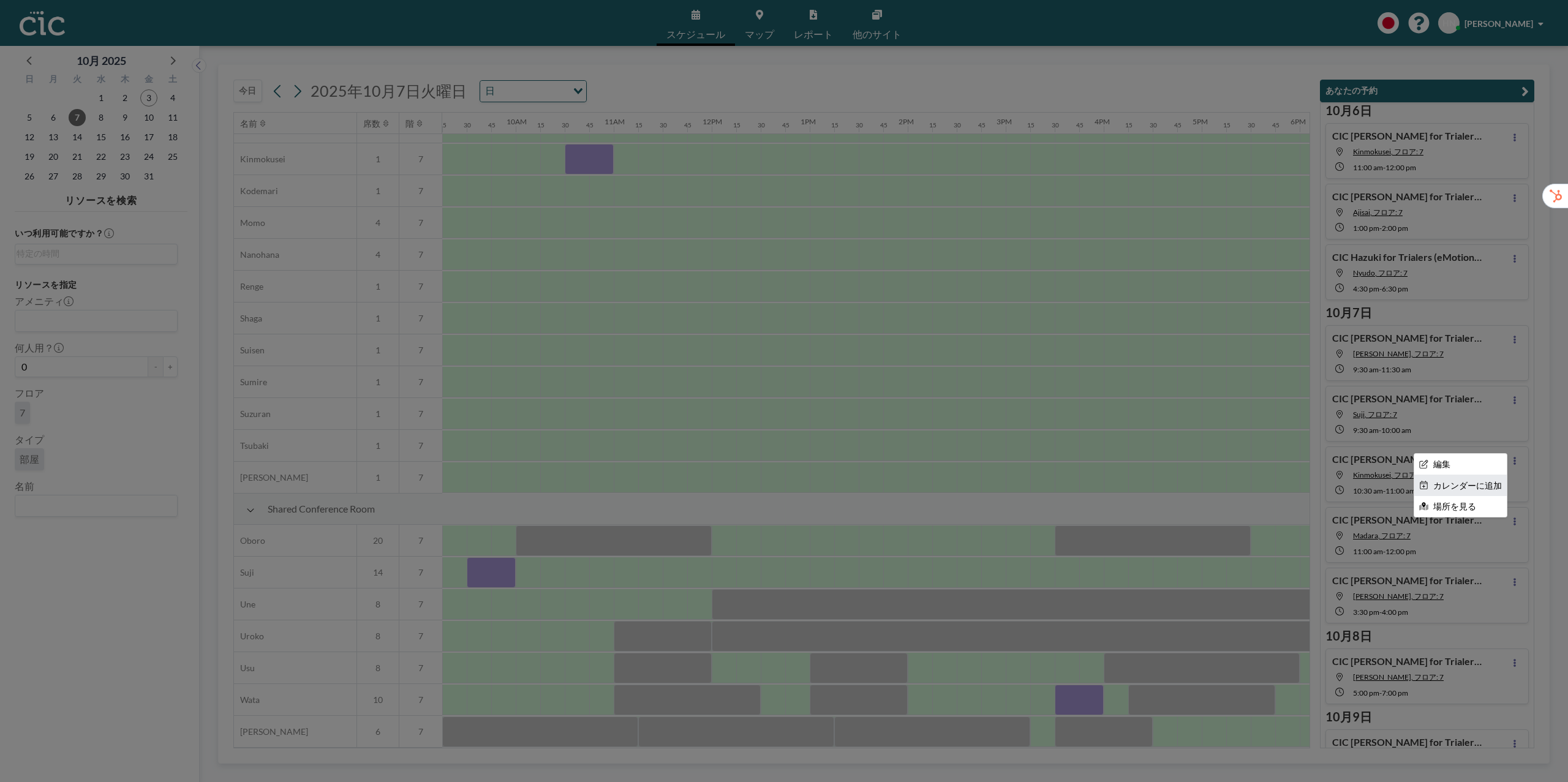
click at [1495, 489] on li "カレンダーに追加" at bounding box center [1460, 486] width 92 height 21
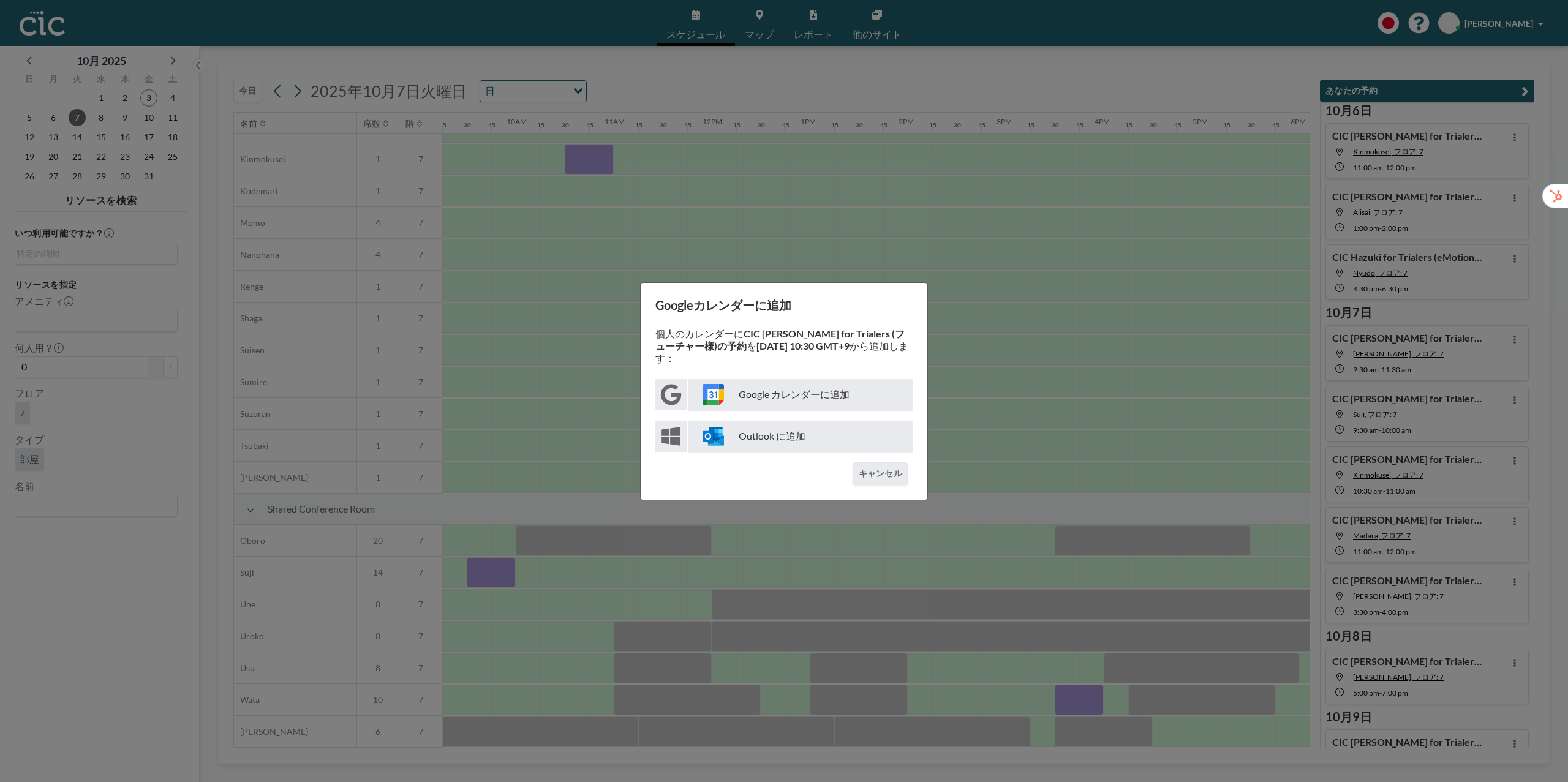
click at [838, 398] on p "Google カレンダーに追加" at bounding box center [800, 395] width 225 height 32
click at [892, 464] on button "キャンセル" at bounding box center [880, 473] width 54 height 23
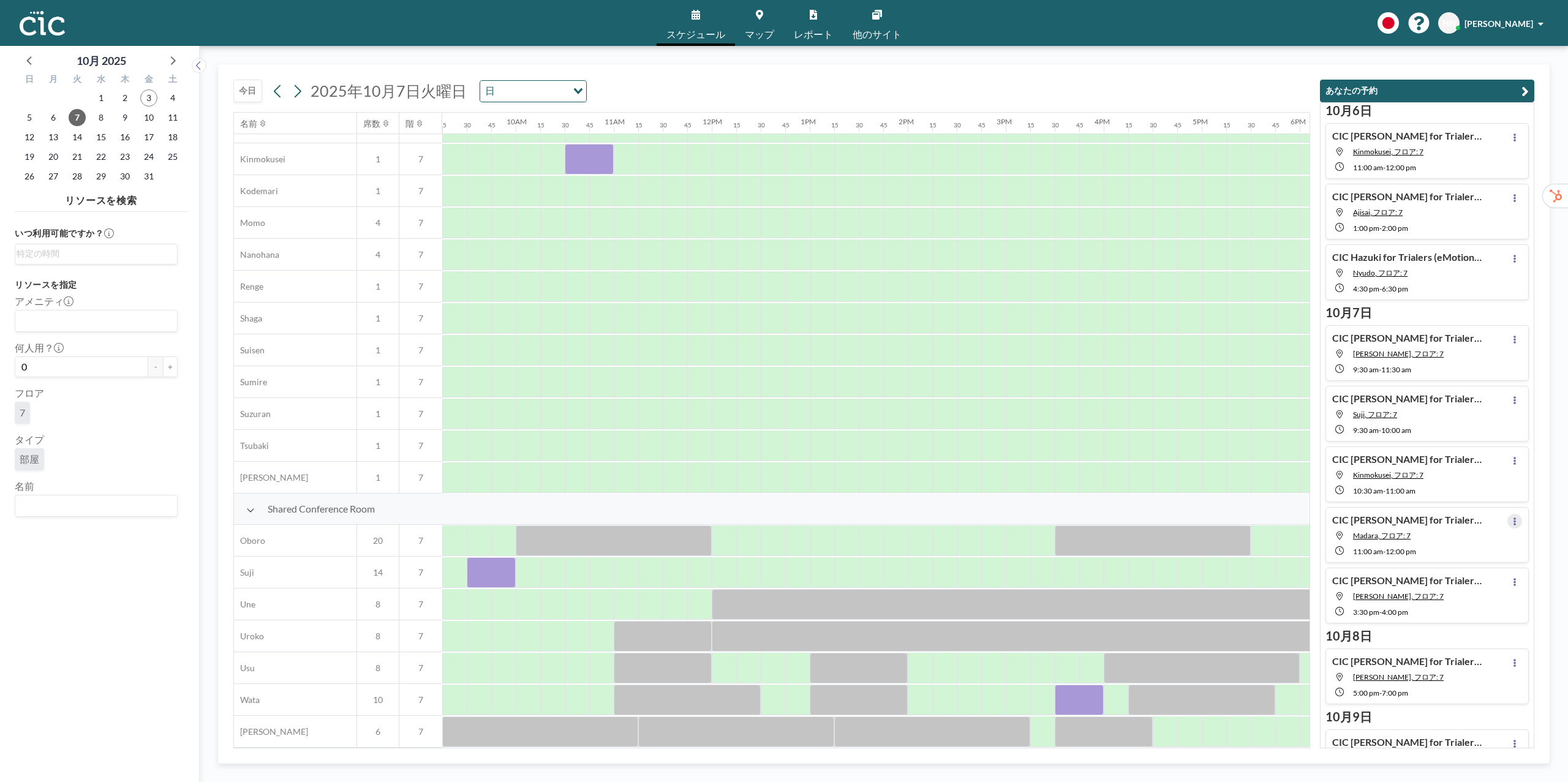
click at [1519, 524] on button at bounding box center [1515, 521] width 14 height 14
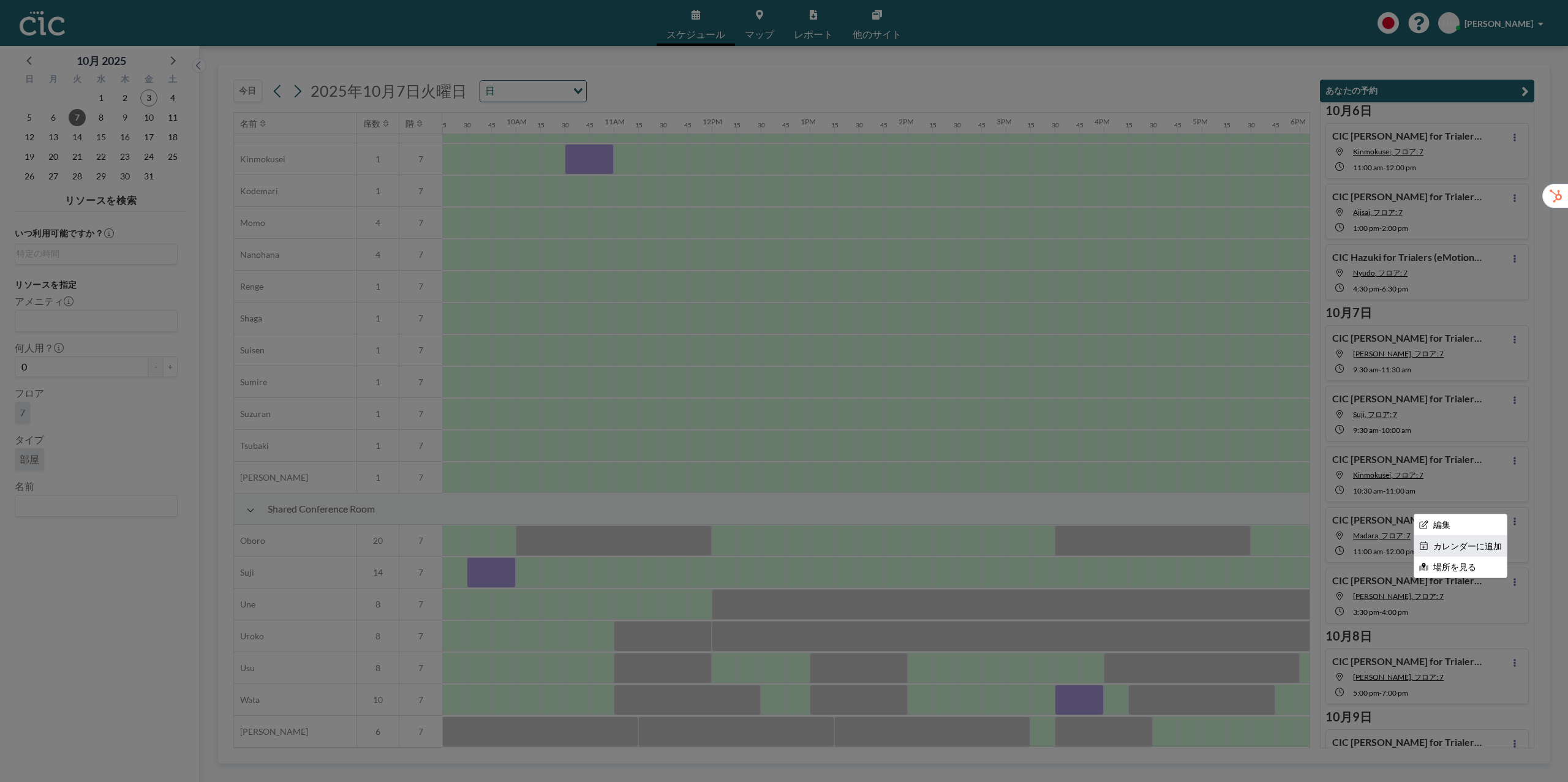
click at [1489, 550] on li "カレンダーに追加" at bounding box center [1460, 546] width 92 height 21
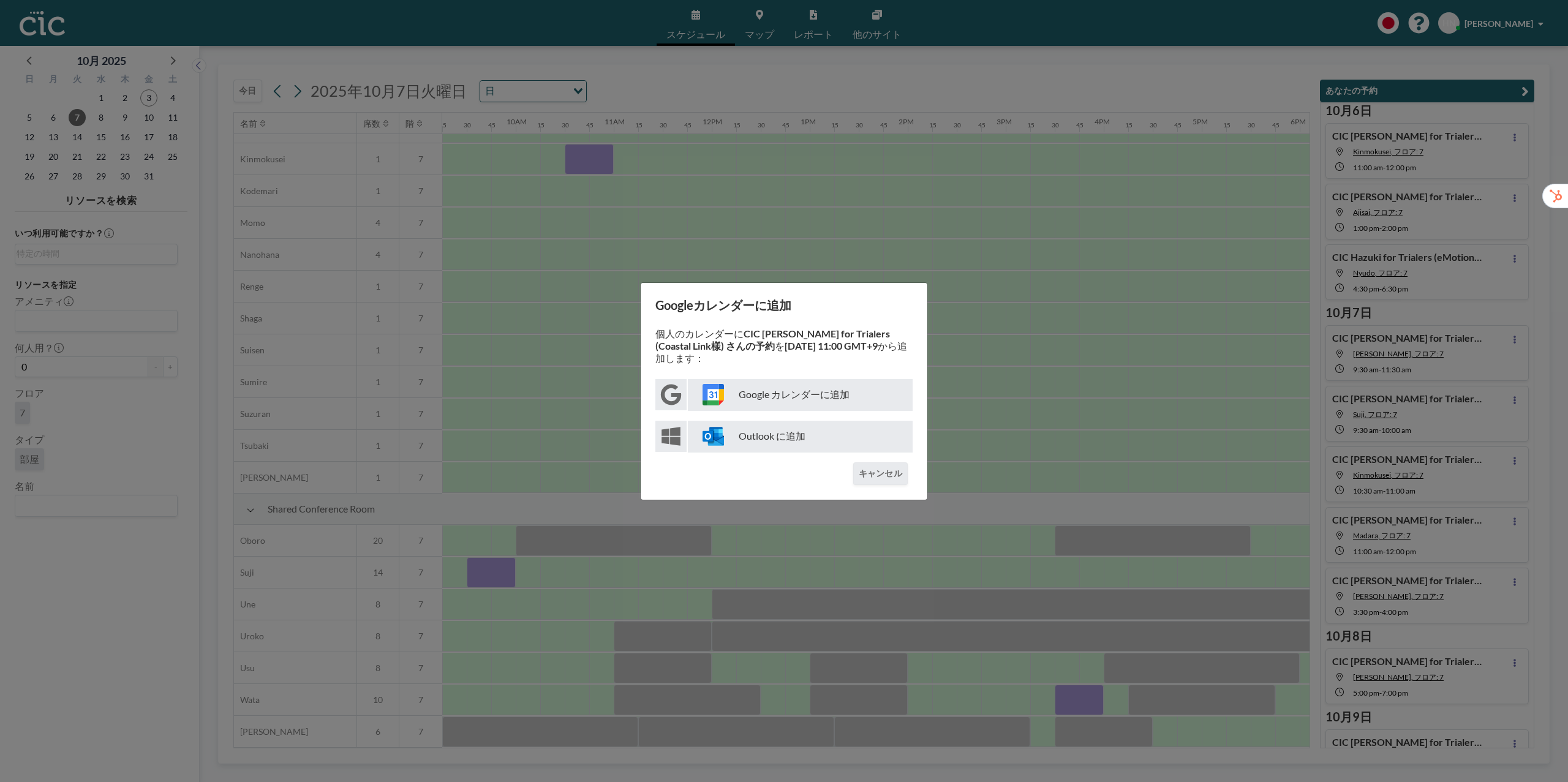
click at [853, 405] on div "Google カレンダーに追加 Outlook に追加" at bounding box center [784, 416] width 257 height 73
click at [828, 392] on p "Google カレンダーに追加" at bounding box center [800, 395] width 225 height 32
click at [895, 471] on button "キャンセル" at bounding box center [880, 473] width 54 height 23
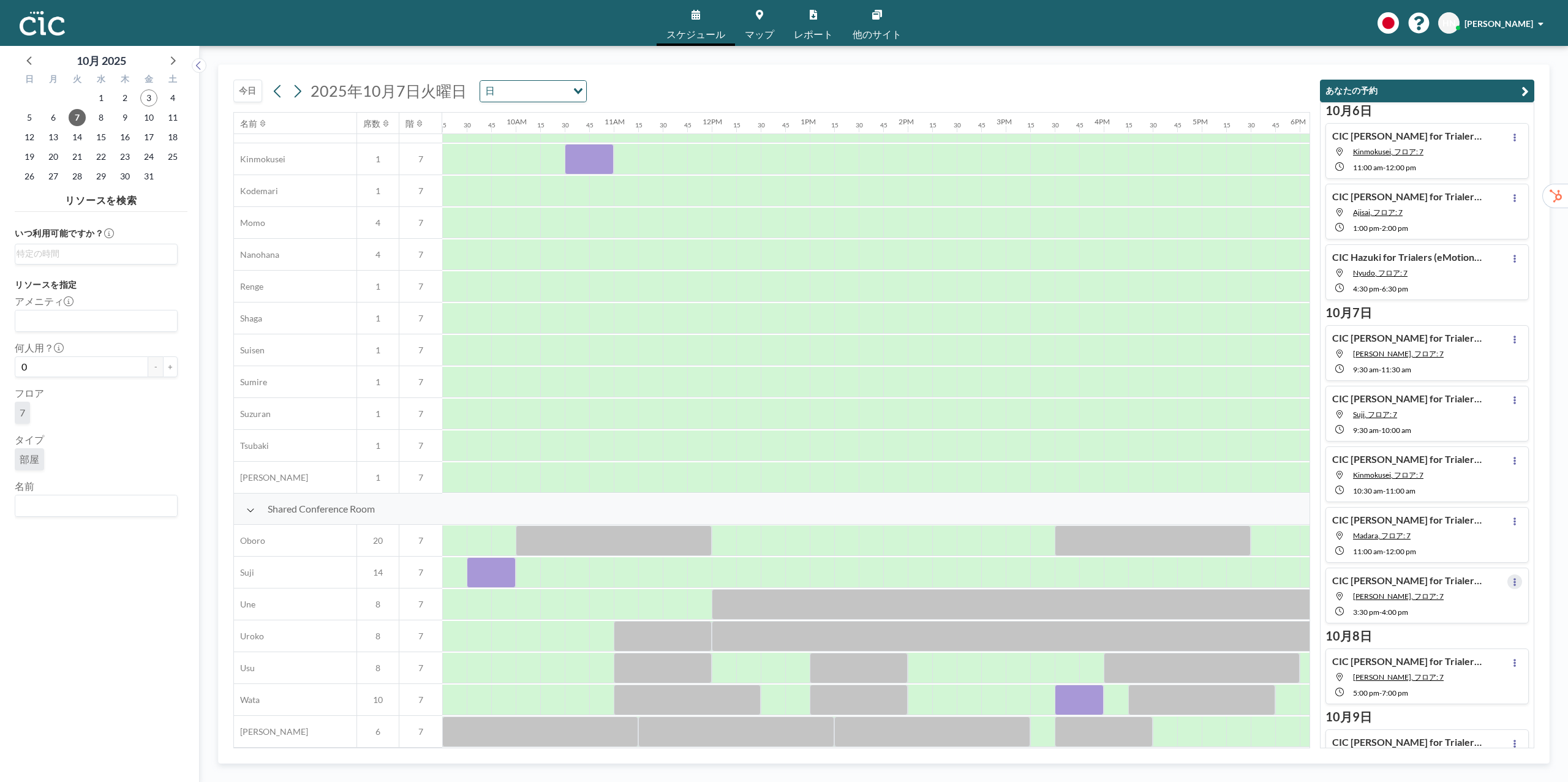
click at [1517, 581] on icon at bounding box center [1514, 582] width 5 height 8
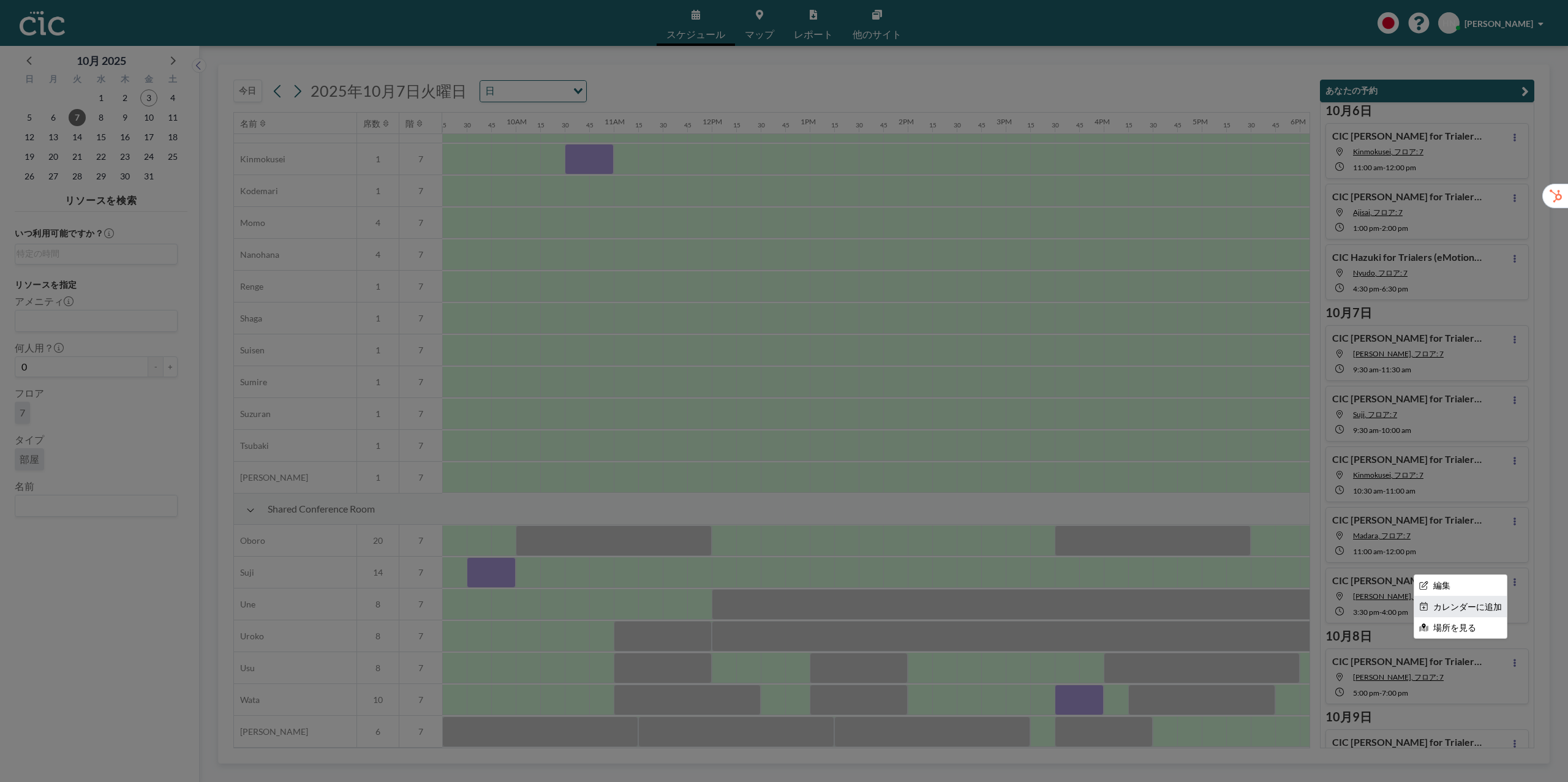
click at [1499, 608] on li "カレンダーに追加" at bounding box center [1460, 607] width 92 height 21
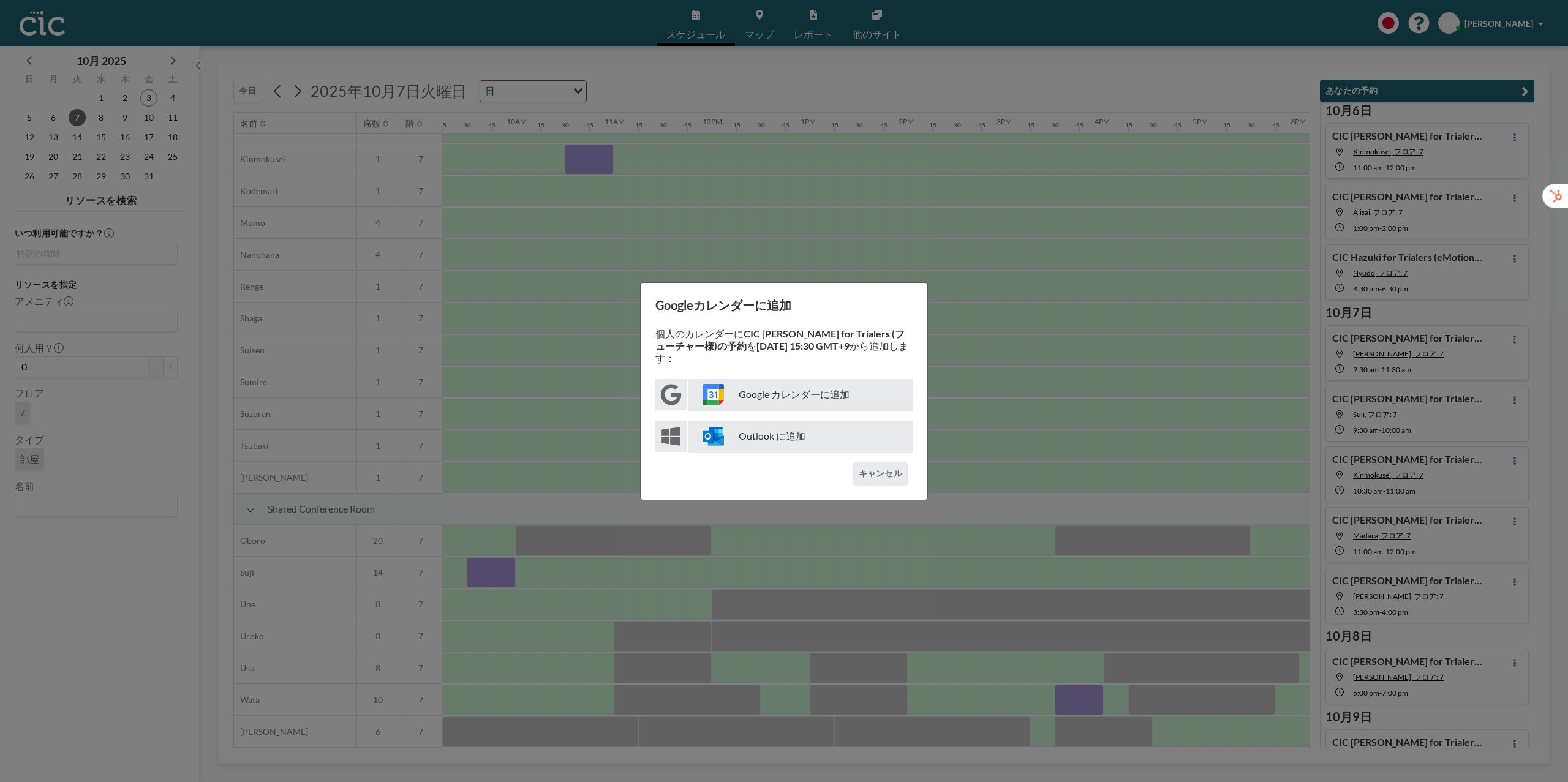
click at [843, 399] on p "Google カレンダーに追加" at bounding box center [800, 395] width 225 height 32
click at [862, 474] on button "キャンセル" at bounding box center [880, 473] width 54 height 23
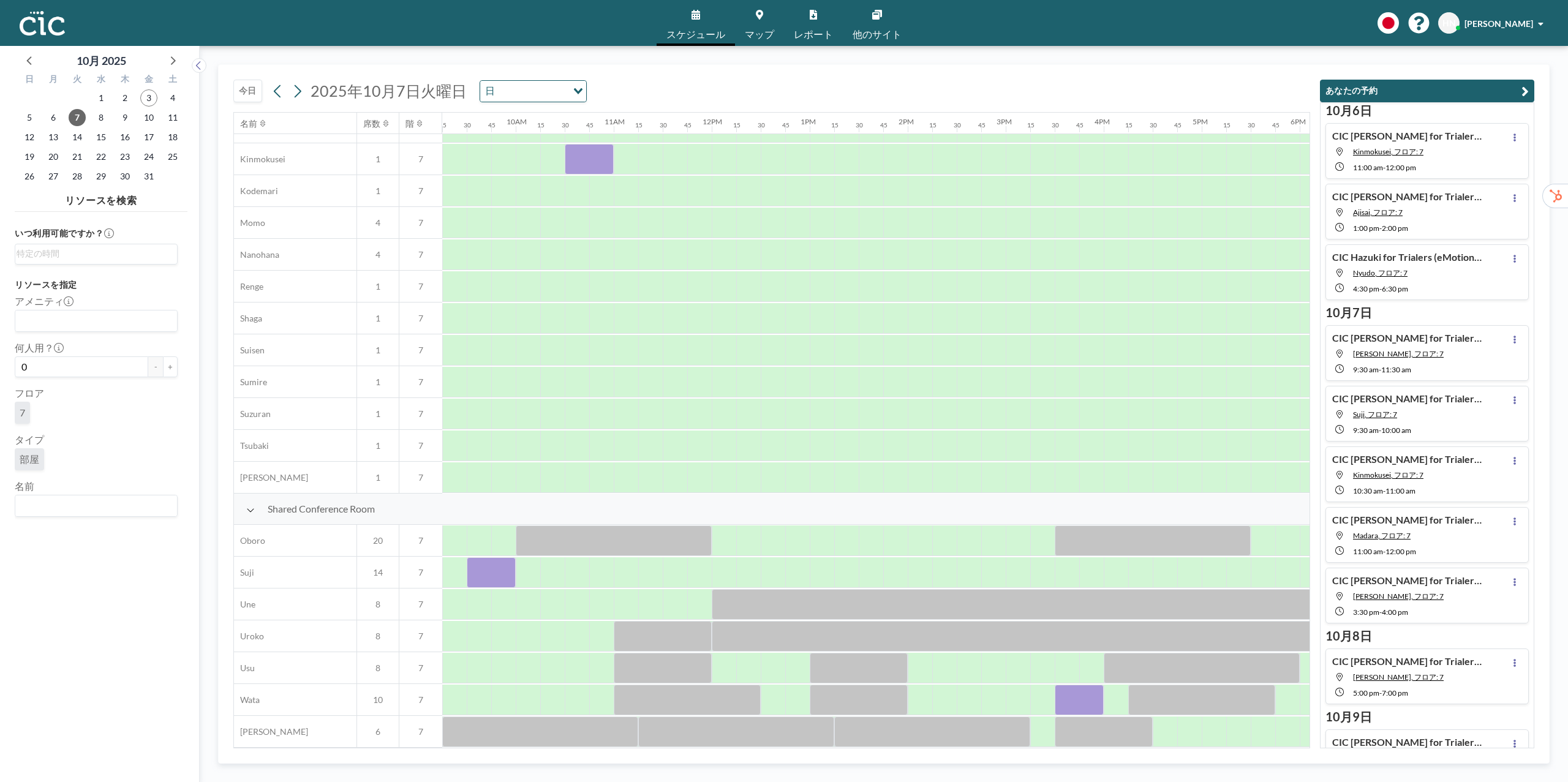
click at [1521, 664] on div "CIC [PERSON_NAME] for Trialers (eMotion Fleet様) さんの予約 [PERSON_NAME], フロア: 7 5:0…" at bounding box center [1427, 676] width 203 height 56
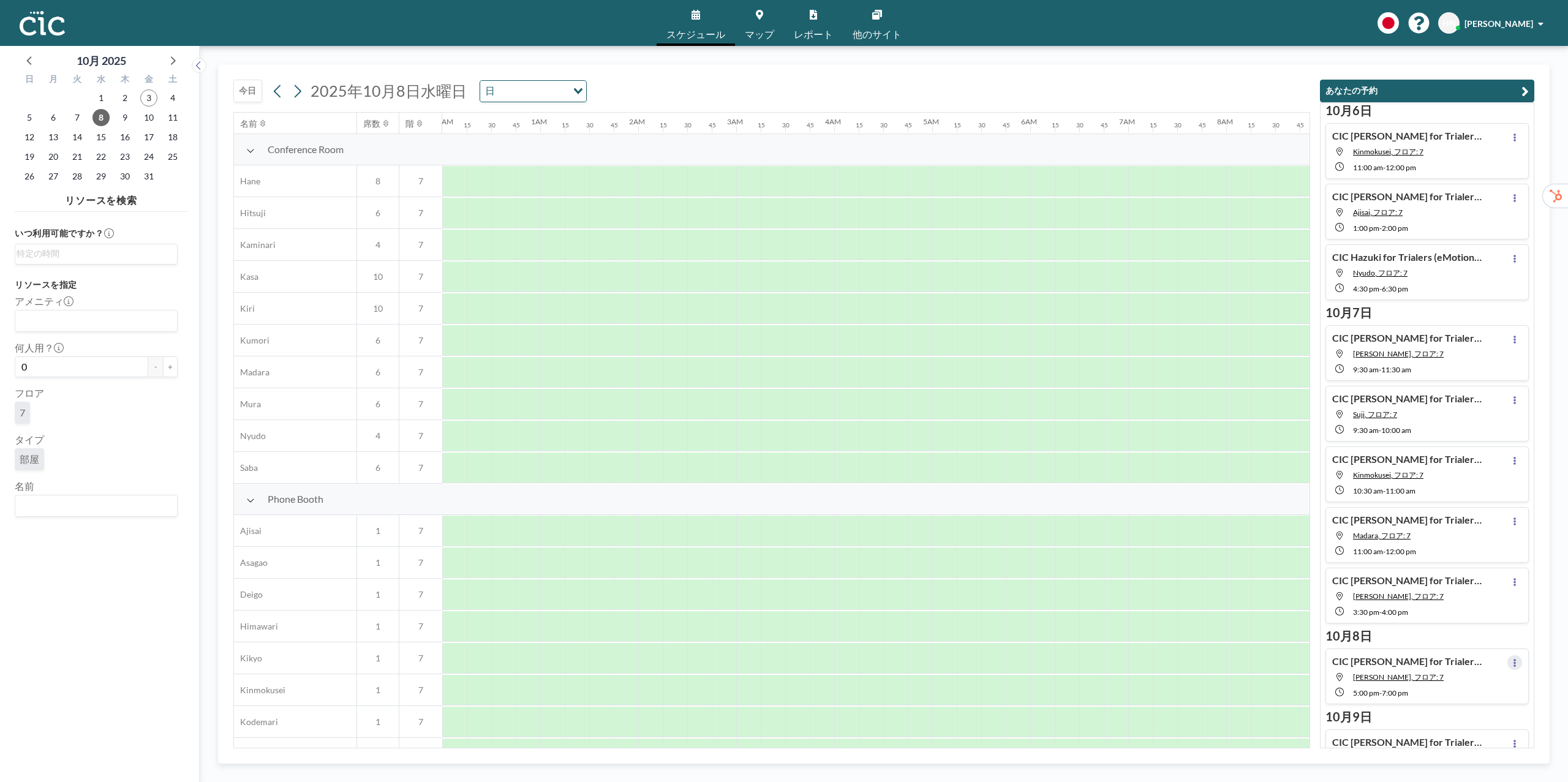
click at [1516, 665] on icon at bounding box center [1514, 663] width 5 height 8
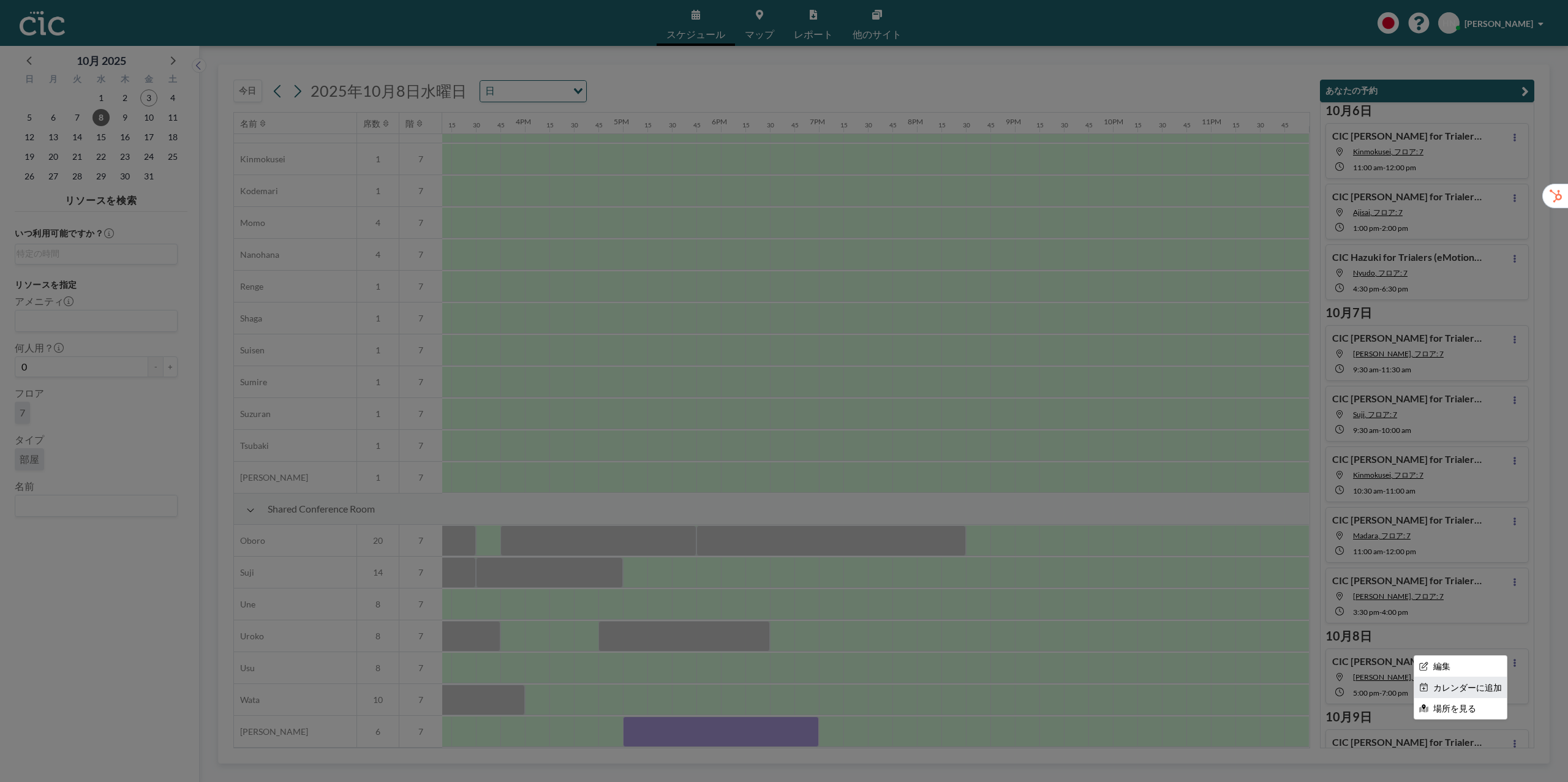
scroll to position [533, 1487]
click at [1491, 690] on li "カレンダーに追加" at bounding box center [1460, 688] width 92 height 21
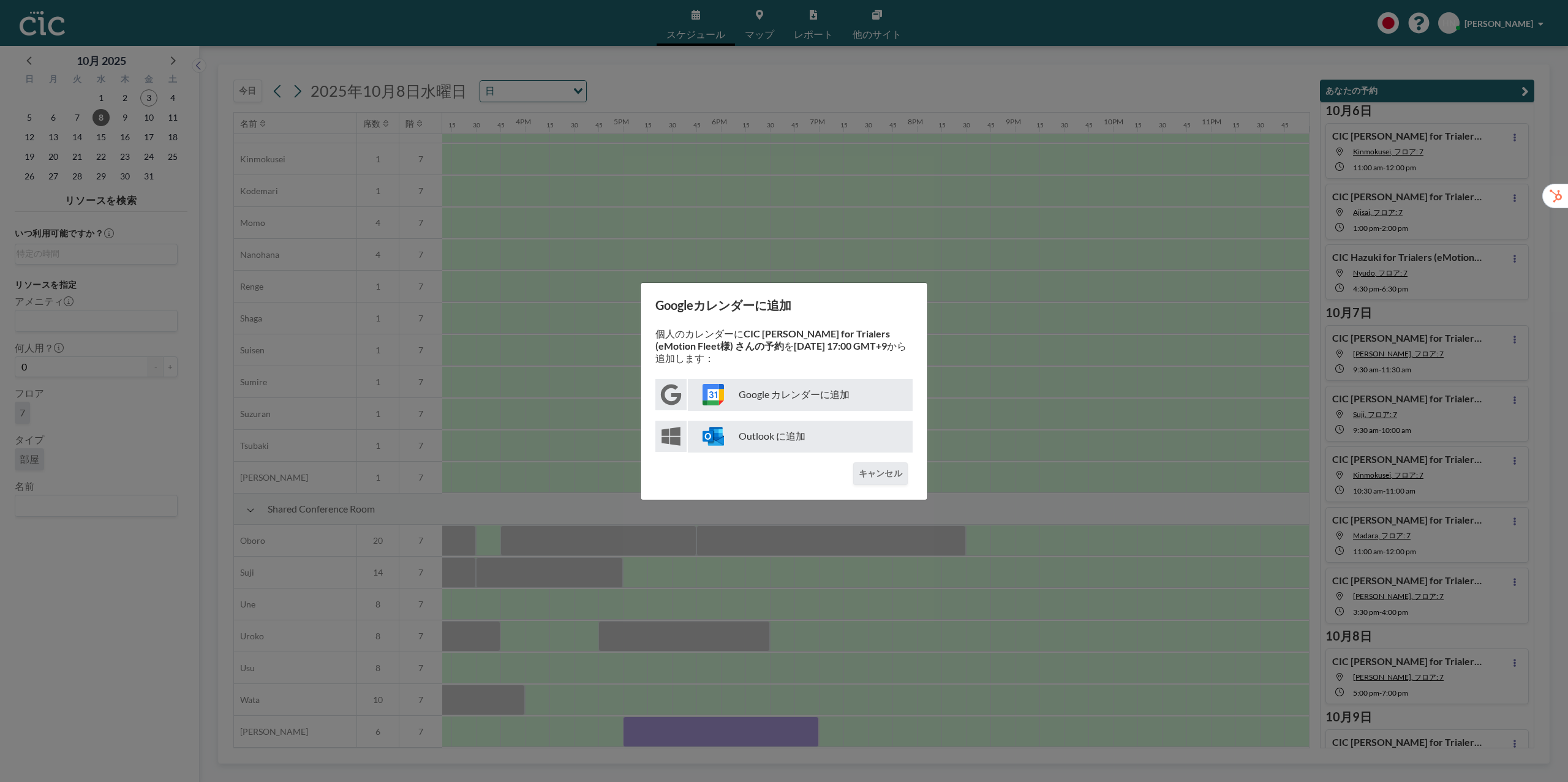
click at [858, 388] on p "Google カレンダーに追加" at bounding box center [800, 395] width 225 height 32
click at [890, 463] on button "キャンセル" at bounding box center [880, 473] width 54 height 23
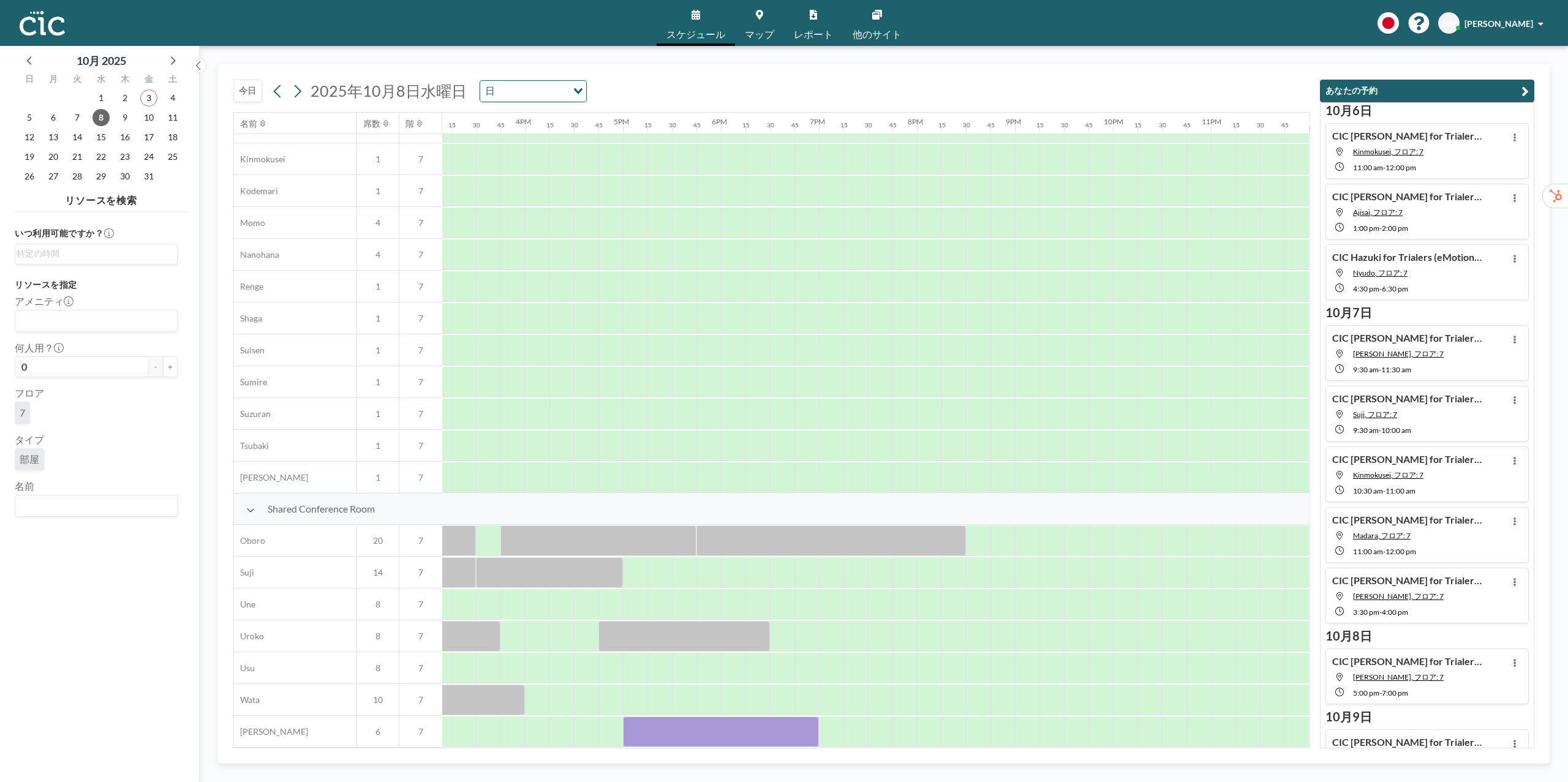
click at [1551, 247] on div "[DATE] [DATE] 日 Loading... 名前 席数 階 12AM 15 30 45 1AM 15 30 45 2AM 15 30 45 3AM …" at bounding box center [884, 414] width 1369 height 736
click at [1544, 700] on div "[DATE] [DATE] 日 Loading... 名前 席数 階 12AM 15 30 45 1AM 15 30 45 2AM 15 30 45 3AM …" at bounding box center [884, 414] width 1332 height 699
